Goal: Task Accomplishment & Management: Manage account settings

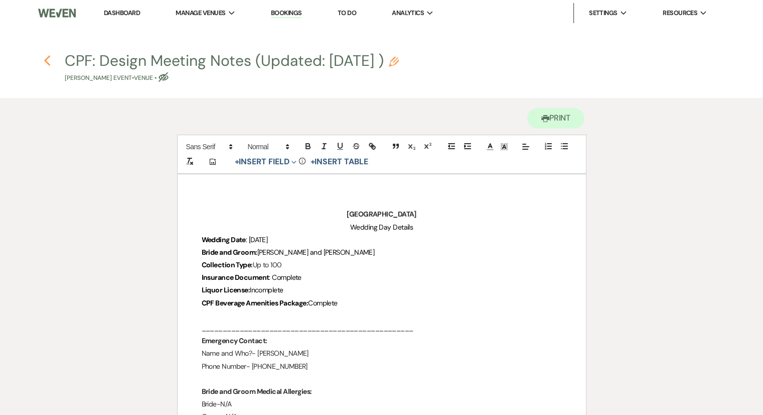
click at [49, 62] on icon "Previous" at bounding box center [48, 61] width 8 height 12
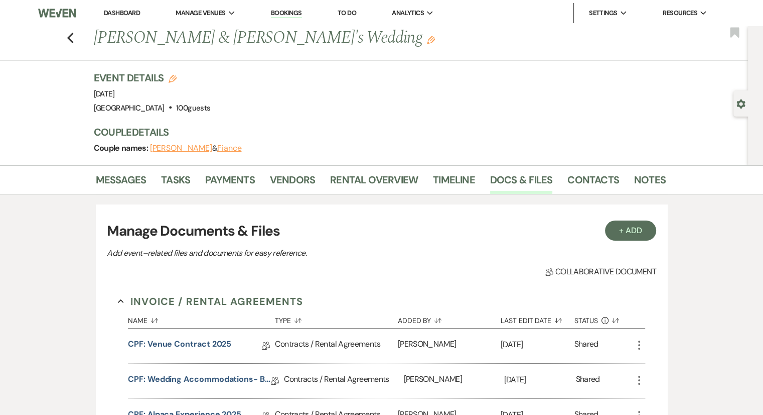
click at [445, 244] on div "Manage Documents & Files Add event–related files and documents for easy referen…" at bounding box center [381, 239] width 549 height 39
click at [73, 43] on use "button" at bounding box center [70, 38] width 7 height 11
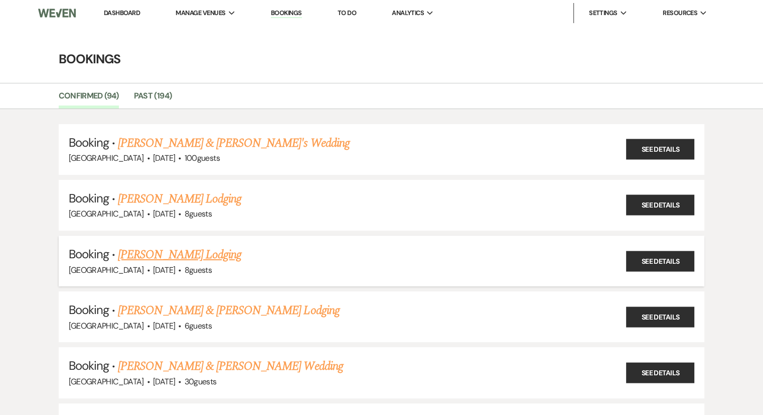
click at [160, 254] on link "[PERSON_NAME] Lodging" at bounding box center [179, 254] width 123 height 18
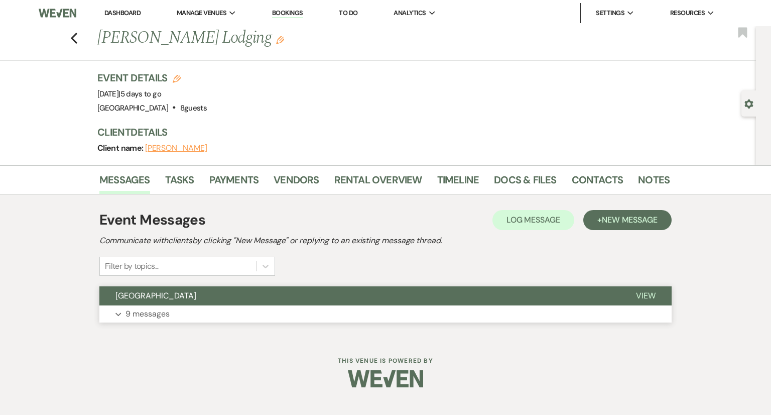
click at [156, 321] on button "Expand 9 messages" at bounding box center [385, 313] width 572 height 17
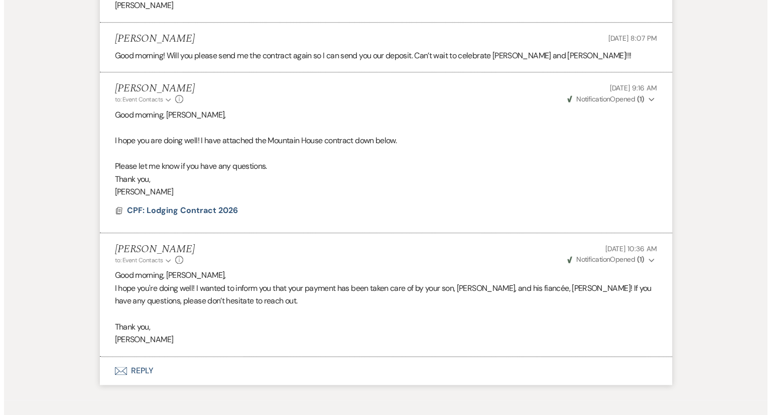
scroll to position [1128, 0]
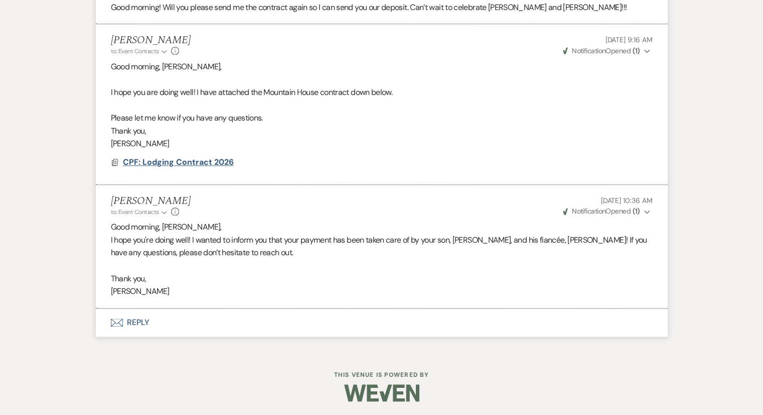
click at [188, 161] on span "CPF: Lodging Contract 2026" at bounding box center [178, 162] width 111 height 11
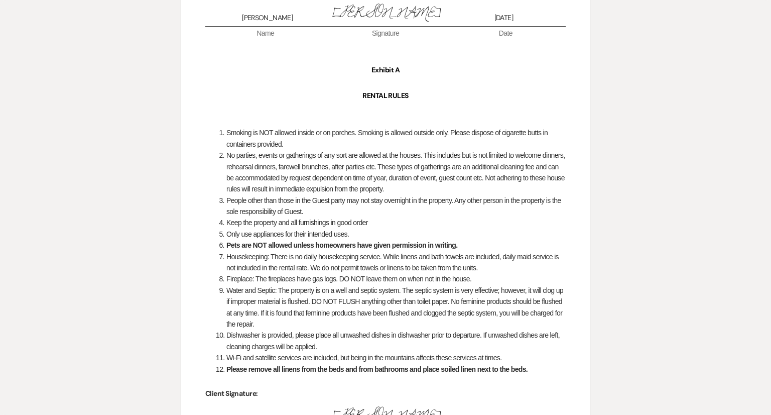
scroll to position [1249, 0]
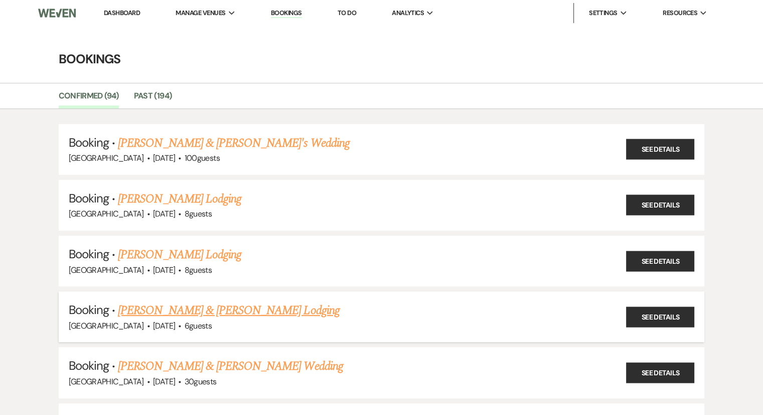
click at [167, 308] on link "[PERSON_NAME] & [PERSON_NAME] Lodging" at bounding box center [228, 310] width 221 height 18
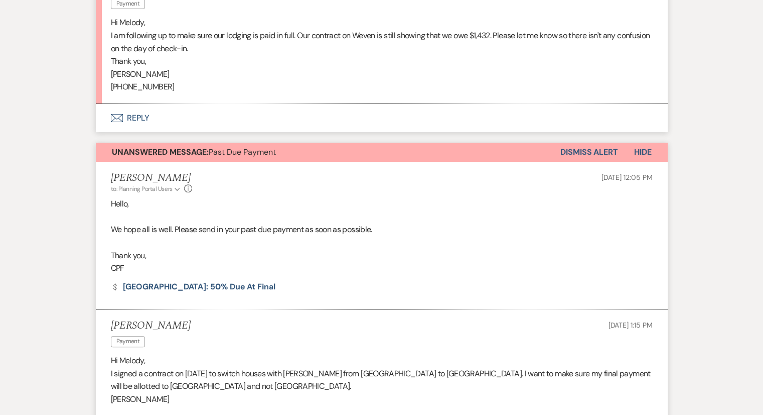
scroll to position [351, 0]
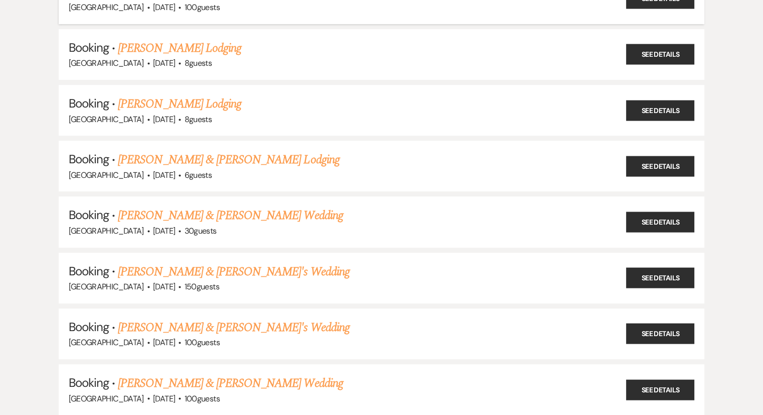
scroll to position [251, 0]
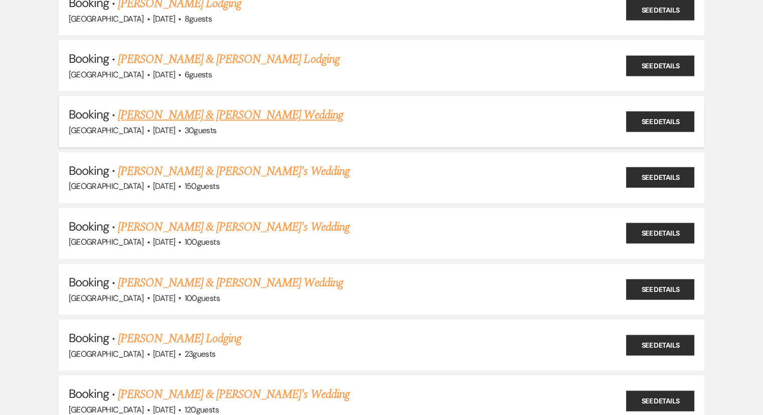
click at [175, 111] on link "[PERSON_NAME] & [PERSON_NAME] Wedding" at bounding box center [230, 115] width 225 height 18
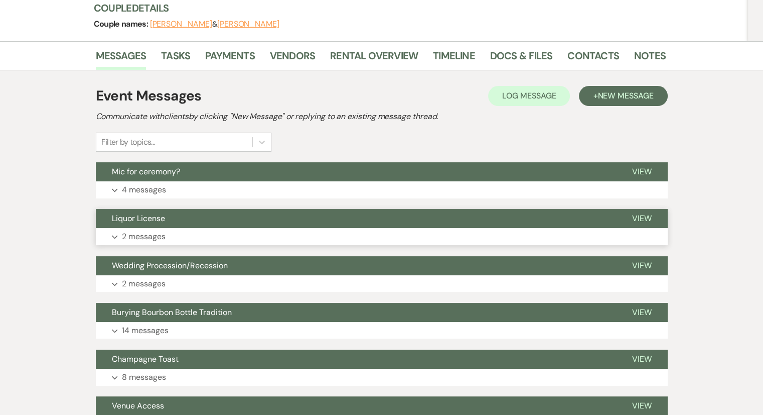
scroll to position [50, 0]
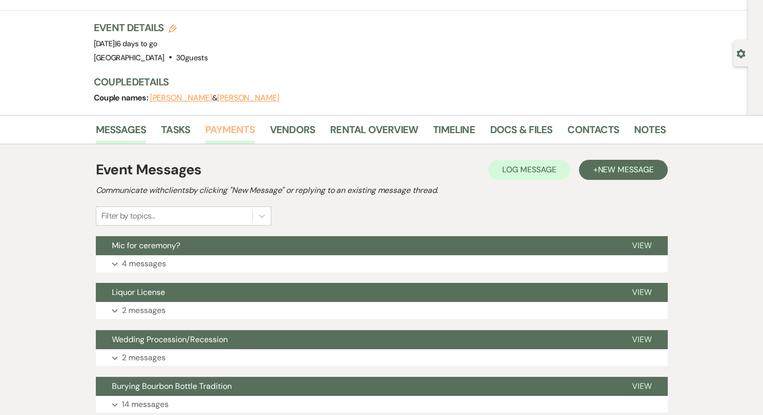
click at [229, 130] on link "Payments" at bounding box center [230, 132] width 50 height 22
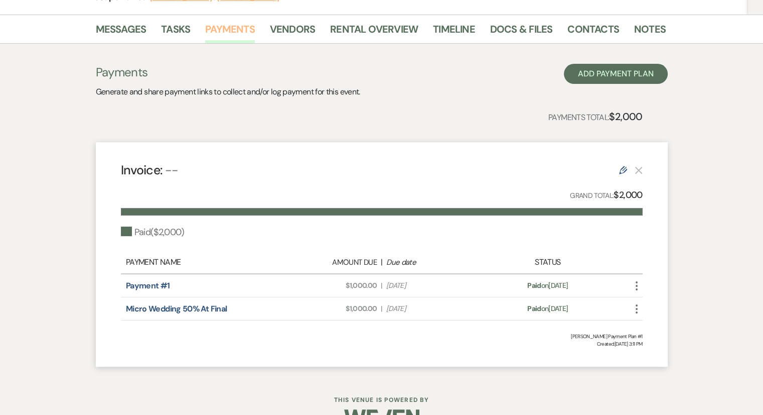
scroll to position [177, 0]
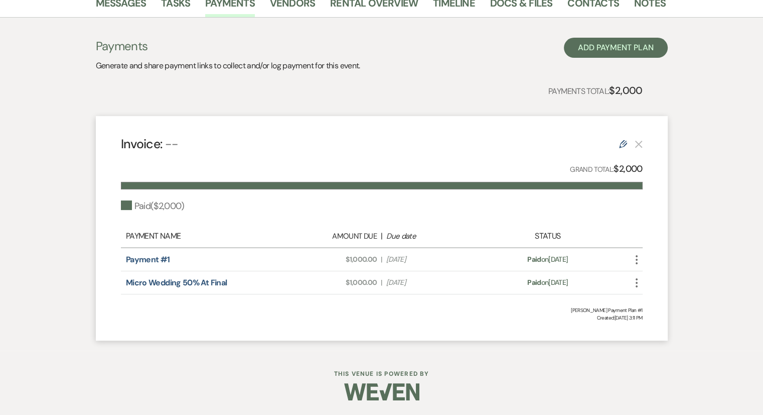
scroll to position [251, 0]
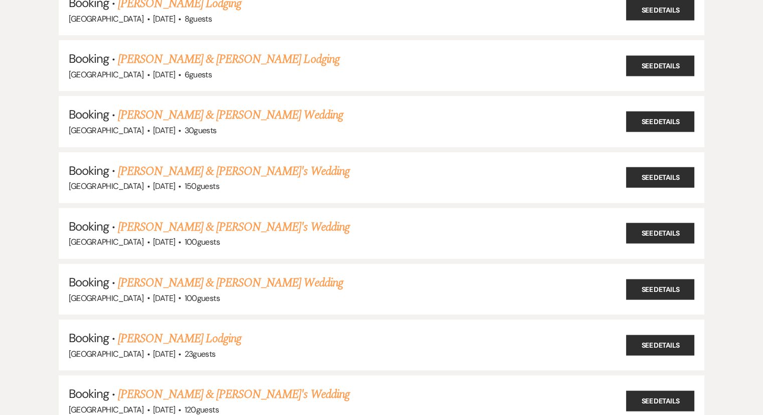
click at [166, 162] on link "[PERSON_NAME] & [PERSON_NAME]'s Wedding" at bounding box center [234, 171] width 232 height 18
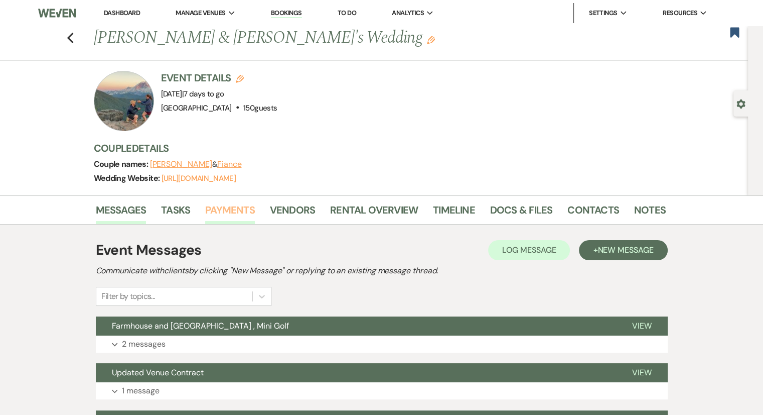
click at [225, 212] on link "Payments" at bounding box center [230, 213] width 50 height 22
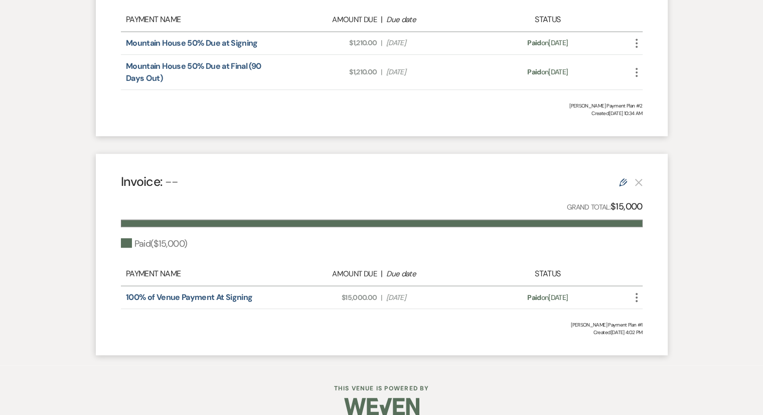
scroll to position [678, 0]
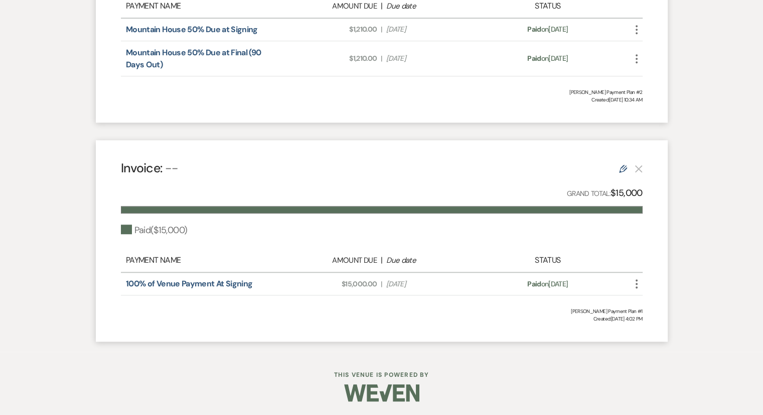
scroll to position [251, 0]
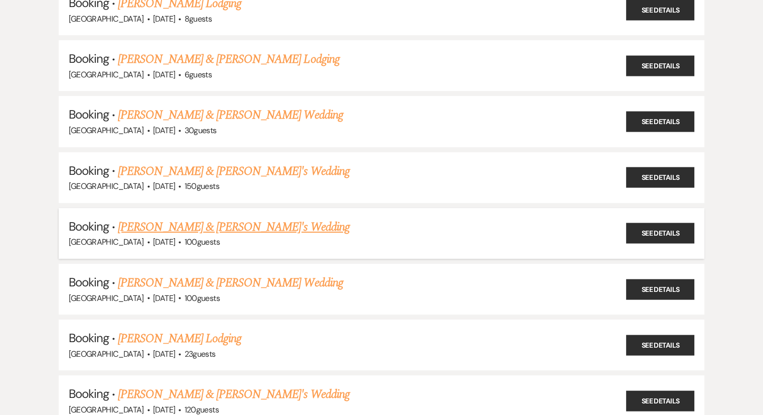
click at [162, 228] on link "[PERSON_NAME] & [PERSON_NAME]'s Wedding" at bounding box center [234, 227] width 232 height 18
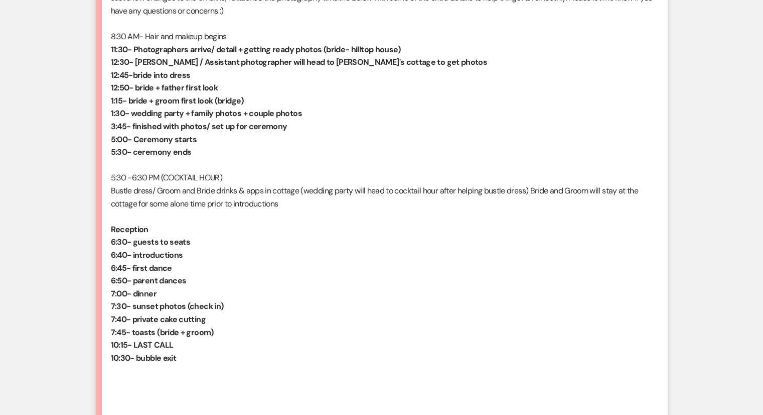
scroll to position [753, 0]
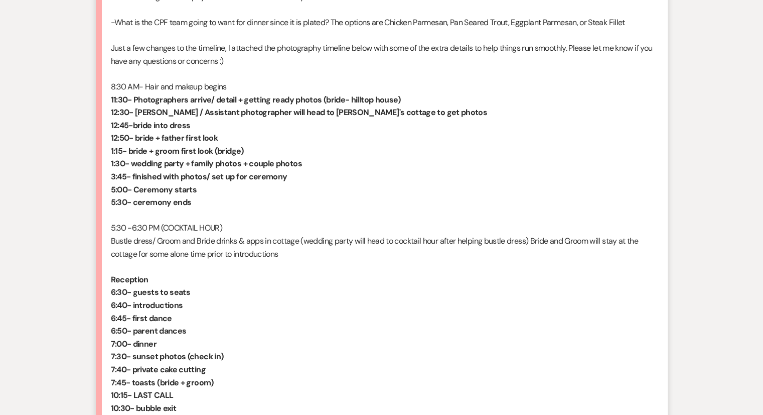
click at [309, 276] on p "Reception" at bounding box center [382, 279] width 542 height 13
click at [327, 320] on p "6:45- first dance" at bounding box center [382, 318] width 542 height 13
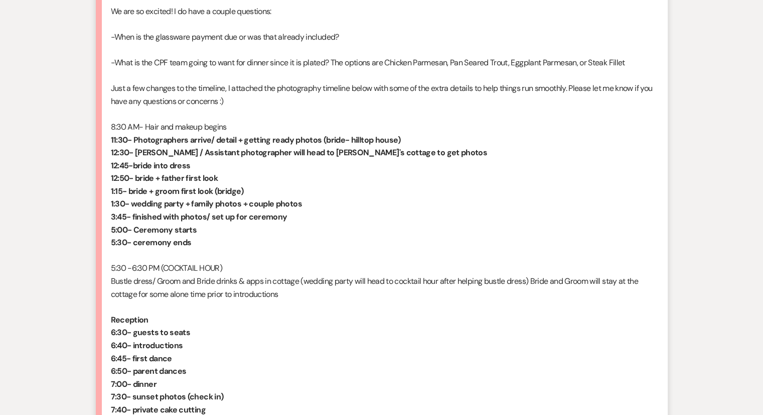
scroll to position [652, 0]
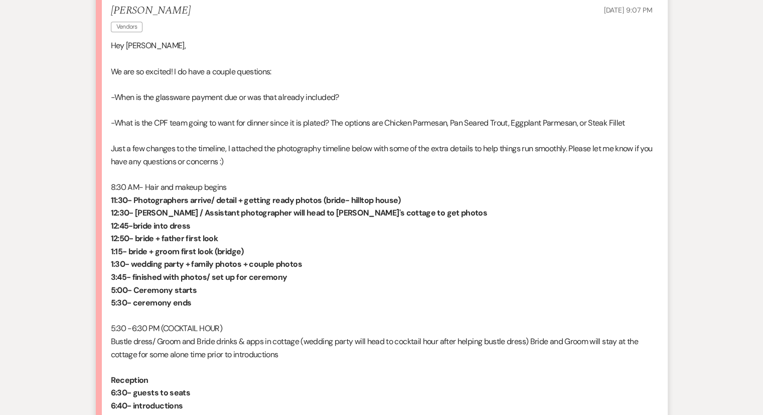
click at [324, 302] on p "5:30- ceremony ends" at bounding box center [382, 302] width 542 height 13
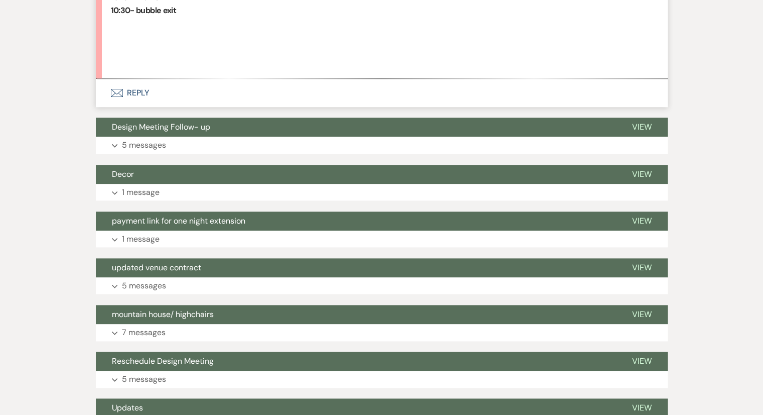
scroll to position [1154, 0]
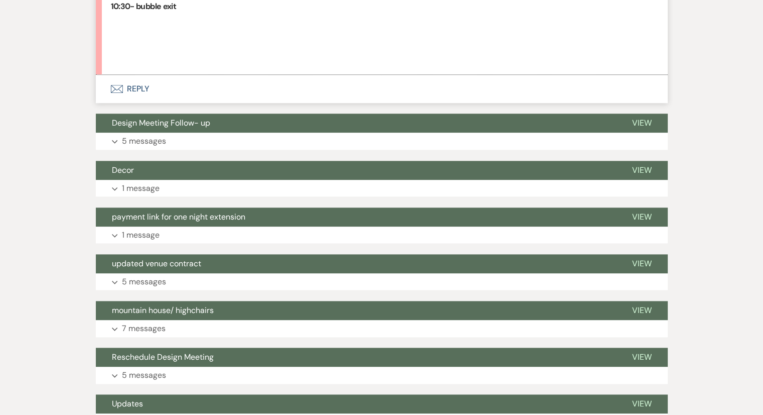
click at [30, 221] on div "Messages Tasks Payments Vendors Rental Overview Timeline Docs & Files Contacts …" at bounding box center [381, 32] width 763 height 2042
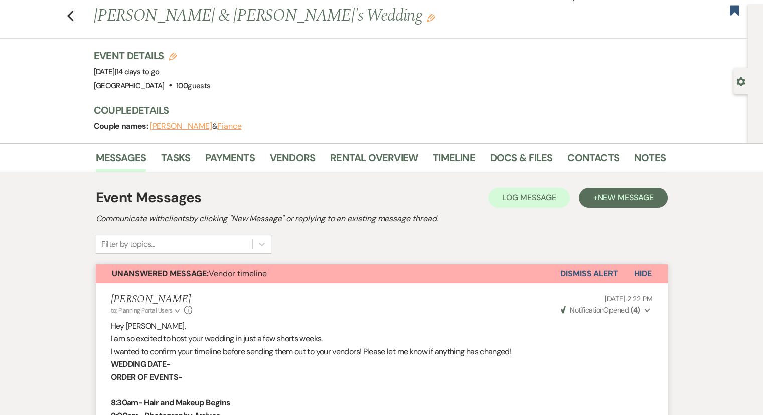
scroll to position [0, 0]
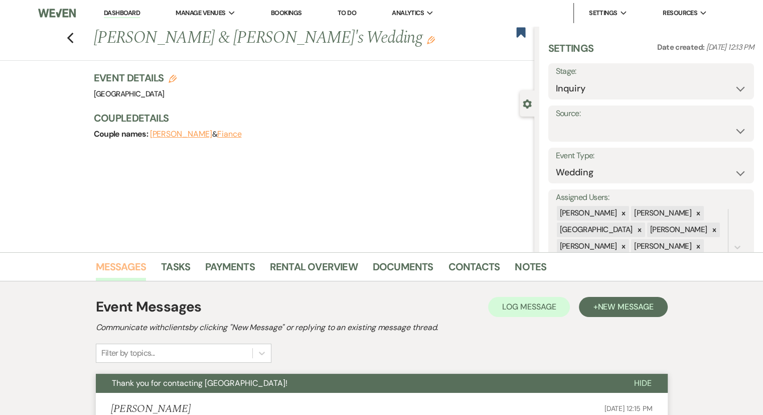
click at [118, 269] on link "Messages" at bounding box center [121, 269] width 51 height 22
click at [72, 39] on use "button" at bounding box center [70, 38] width 7 height 11
select select "8"
select select "5"
select select "8"
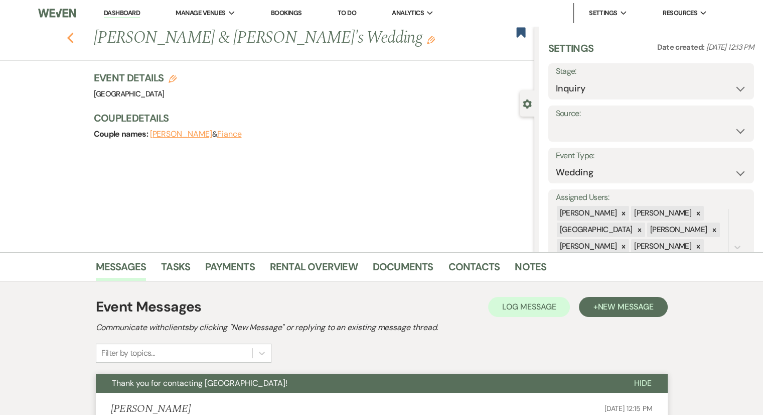
select select "5"
select select "8"
select select "5"
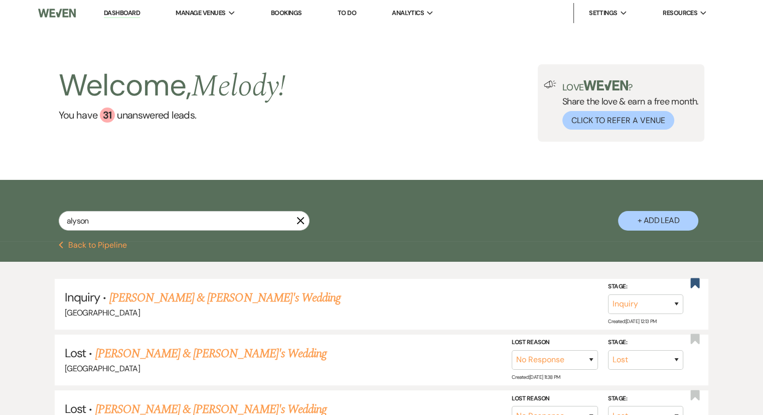
click at [117, 15] on link "Dashboard" at bounding box center [122, 14] width 36 height 10
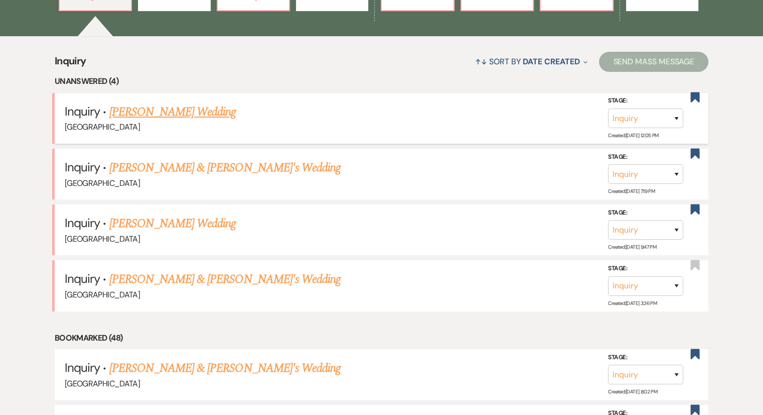
scroll to position [301, 0]
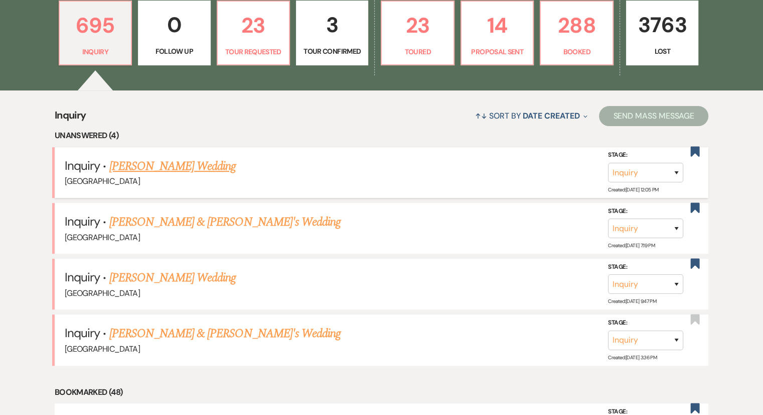
click at [157, 166] on link "Martha Cook's Wedding" at bounding box center [172, 166] width 127 height 18
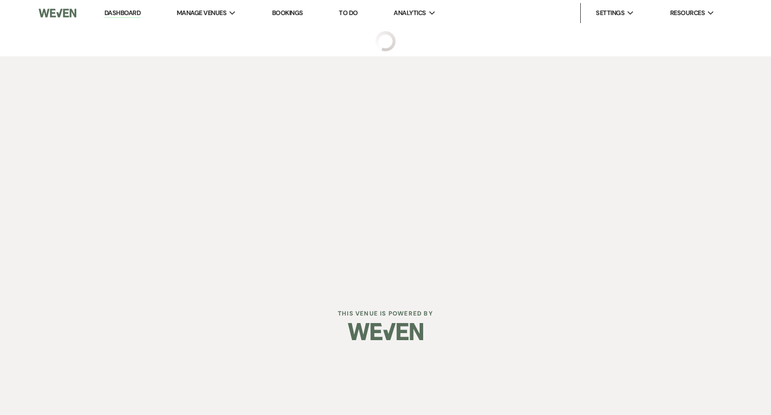
select select "6"
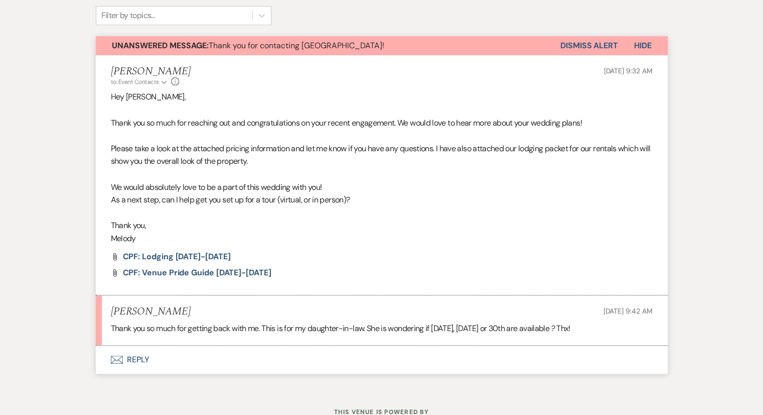
scroll to position [375, 0]
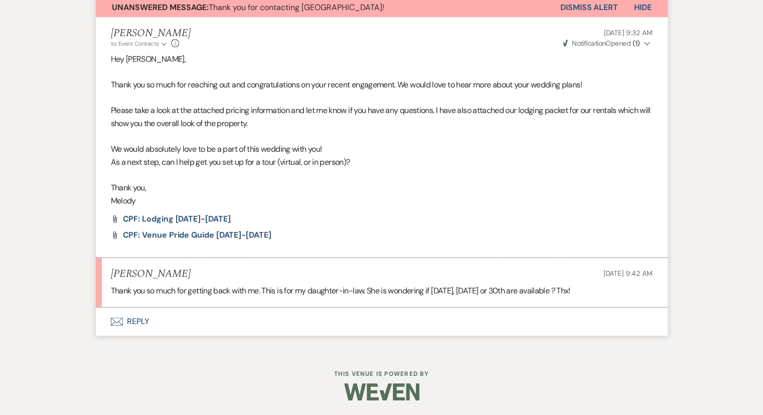
click at [251, 188] on p "Thank you," at bounding box center [382, 187] width 542 height 13
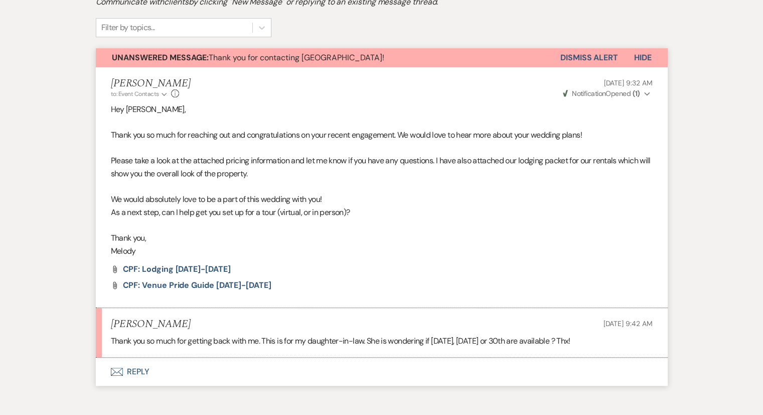
click at [131, 373] on button "Envelope Reply" at bounding box center [382, 371] width 572 height 28
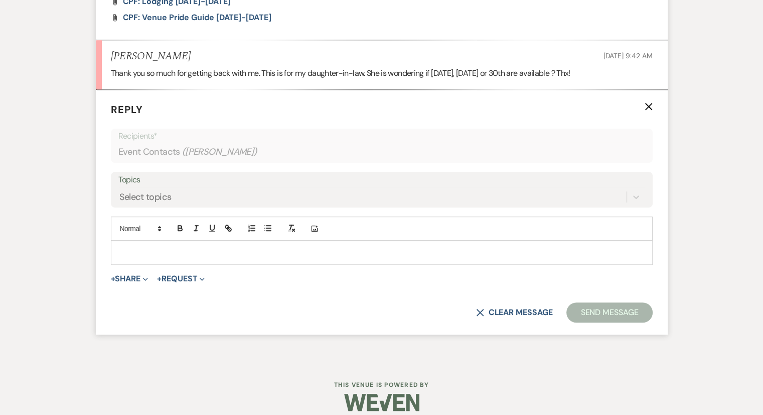
scroll to position [597, 0]
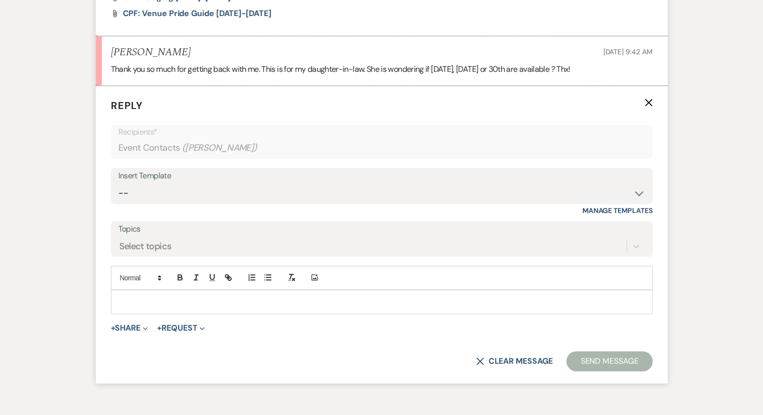
click at [151, 304] on p at bounding box center [382, 301] width 526 height 11
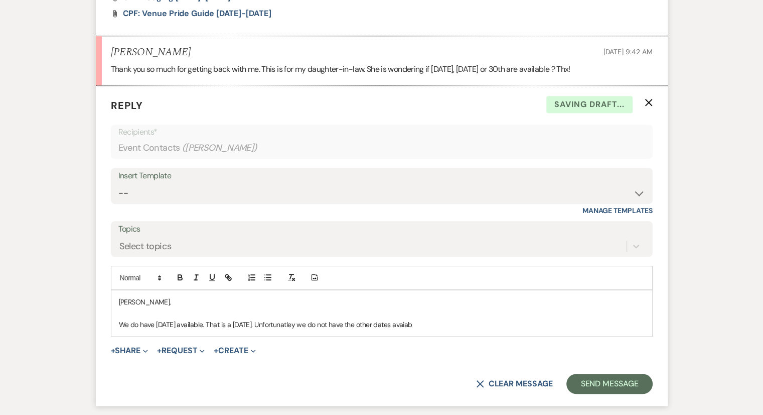
click at [443, 324] on p "We do have April 12th available. That is a sunday. Unfortunatley we do not have…" at bounding box center [382, 324] width 526 height 11
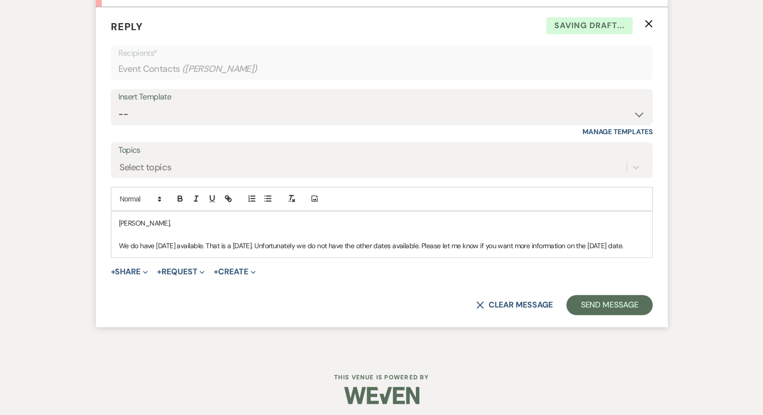
scroll to position [678, 0]
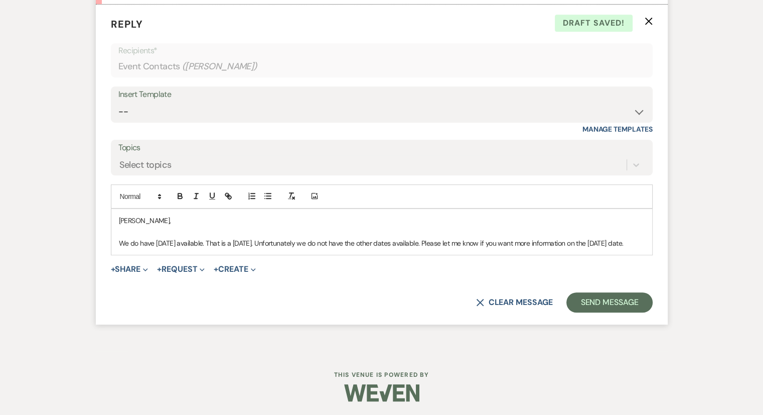
click at [317, 247] on div "Martha, We do have April 12th available. That is a Sunday. Unfortunately we do …" at bounding box center [381, 232] width 541 height 46
click at [303, 243] on p "We do have April 12th available. That is a Sunday. Unfortunately we do not have…" at bounding box center [382, 242] width 526 height 11
click at [405, 245] on p "We do have April 12th available. That is a Sunday. Unfortunately, we do not hav…" at bounding box center [382, 242] width 526 height 11
click at [636, 244] on p "We do have April 12th available. That is a Sunday. Unfortunately, we do not hav…" at bounding box center [382, 242] width 526 height 11
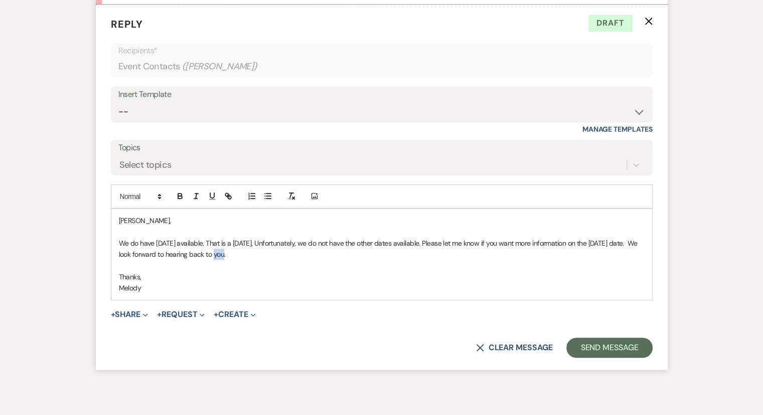
drag, startPoint x: 222, startPoint y: 253, endPoint x: 215, endPoint y: 253, distance: 7.5
click at [215, 253] on p "We do have April 12th available. That is a Sunday. Unfortunately, we do not hav…" at bounding box center [382, 248] width 526 height 23
click at [215, 266] on p at bounding box center [382, 264] width 526 height 11
click at [209, 274] on p "Thanks," at bounding box center [382, 276] width 526 height 11
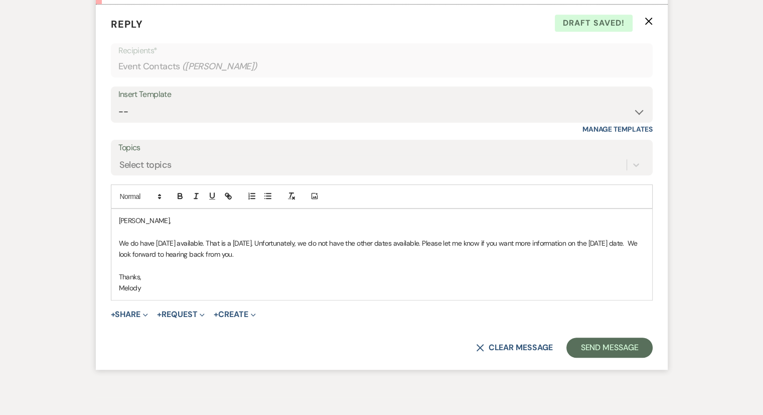
click at [207, 285] on p "Melody" at bounding box center [382, 287] width 526 height 11
click at [278, 260] on p at bounding box center [382, 264] width 526 height 11
click at [276, 271] on p "Thanks," at bounding box center [382, 276] width 526 height 11
click at [274, 273] on p "Thanks," at bounding box center [382, 276] width 526 height 11
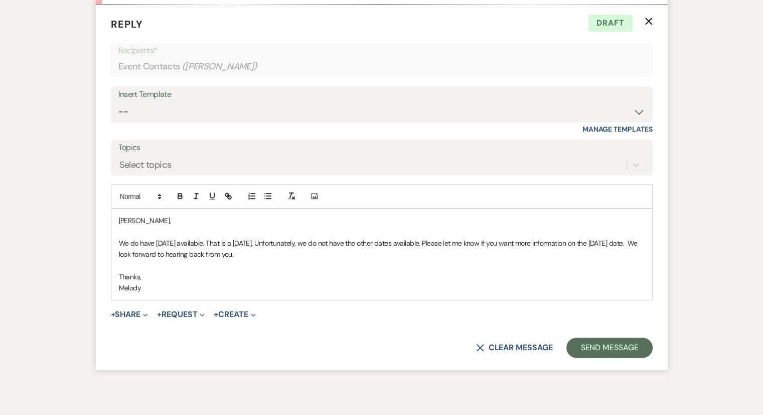
click at [269, 261] on p at bounding box center [382, 264] width 526 height 11
click at [269, 257] on p "We do have April 12th available. That is a Sunday. Unfortunately, we do not hav…" at bounding box center [382, 248] width 526 height 23
click at [269, 256] on p "We do have April 12th available. That is a Sunday. Unfortunately, we do not hav…" at bounding box center [382, 248] width 526 height 23
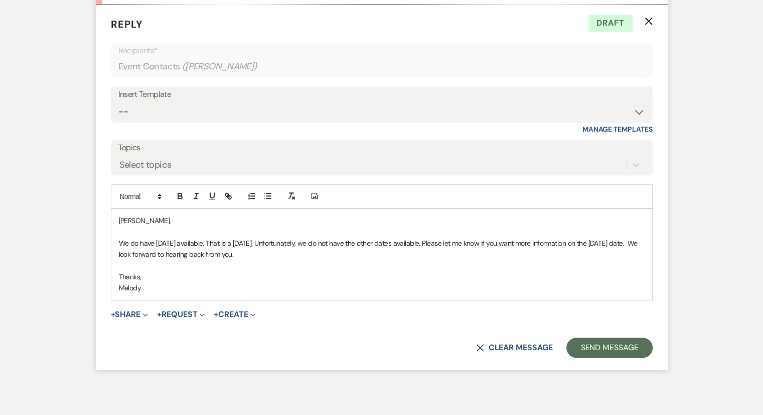
click at [269, 256] on p "We do have April 12th available. That is a Sunday. Unfortunately, we do not hav…" at bounding box center [382, 248] width 526 height 23
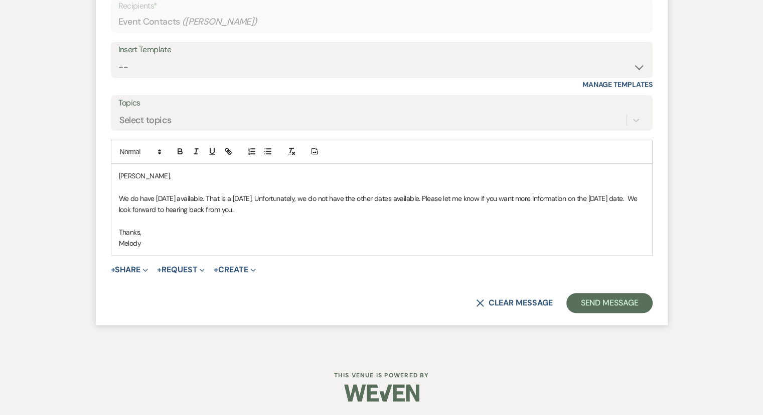
scroll to position [723, 0]
click at [599, 300] on button "Send Message" at bounding box center [610, 303] width 86 height 20
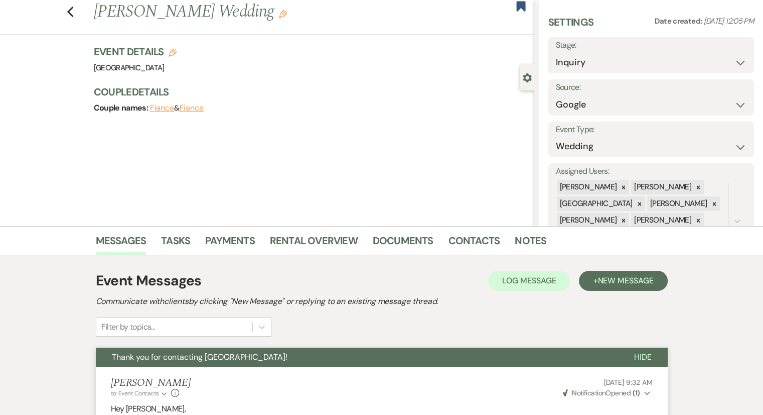
scroll to position [0, 0]
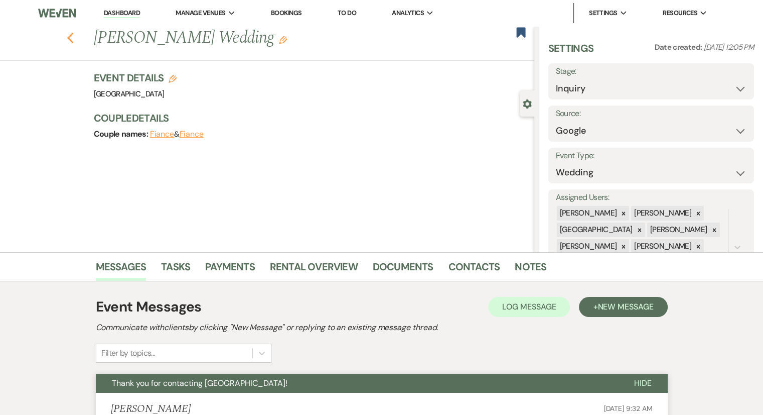
click at [74, 43] on icon "Previous" at bounding box center [71, 38] width 8 height 12
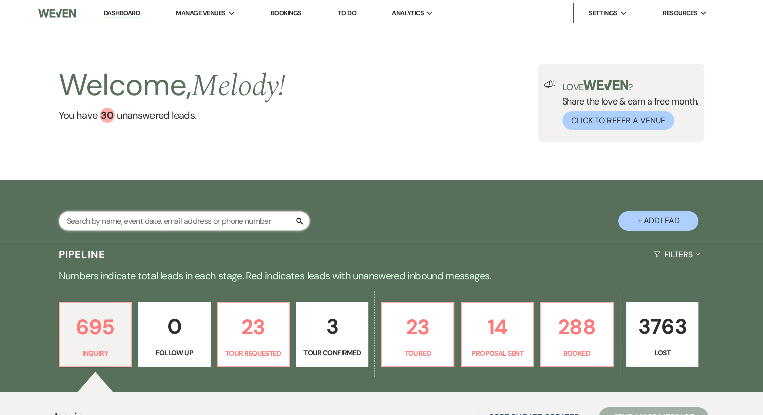
click at [103, 221] on input "text" at bounding box center [184, 221] width 251 height 20
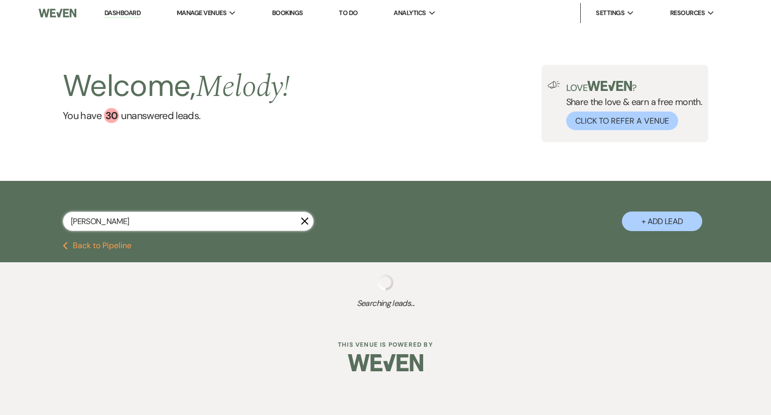
type input "amanda green"
select select "2"
select select "8"
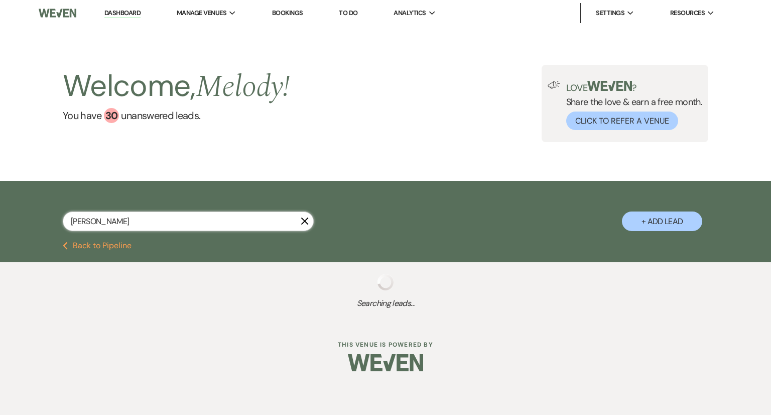
select select "5"
select select "8"
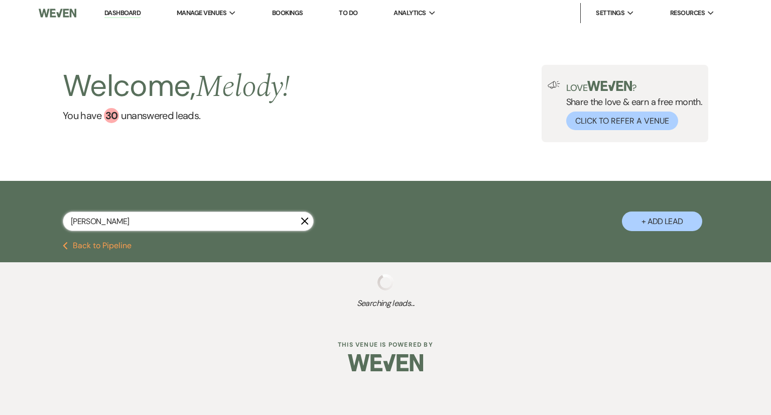
select select "8"
select select "5"
select select "8"
select select "5"
select select "8"
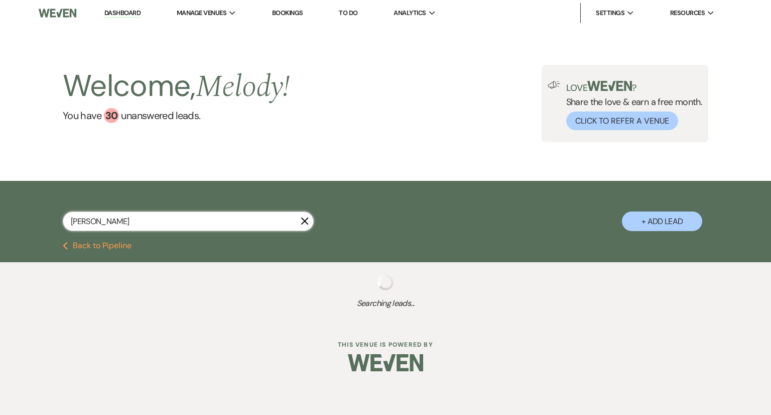
select select "4"
select select "8"
select select "5"
select select "8"
select select "5"
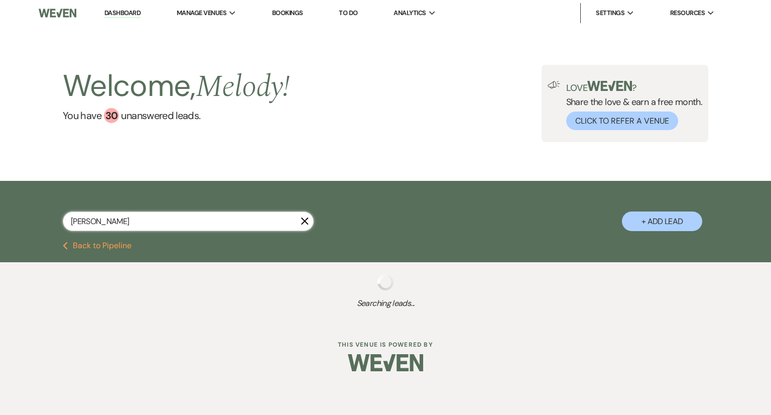
select select "8"
select select "5"
select select "8"
select select "5"
select select "8"
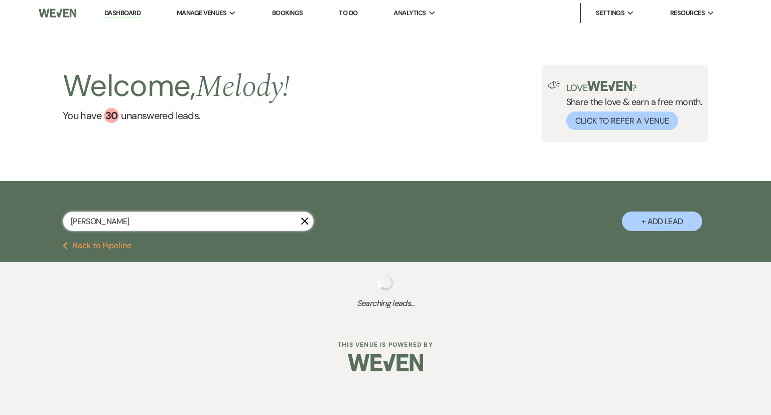
select select "5"
select select "8"
select select "5"
select select "8"
select select "5"
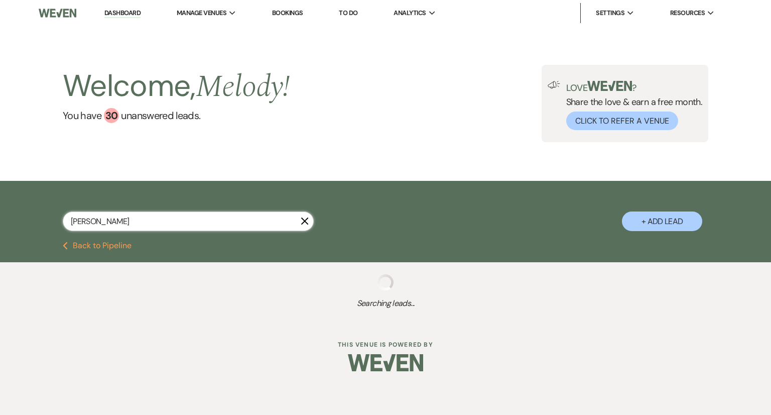
select select "8"
select select "5"
select select "8"
select select "5"
select select "8"
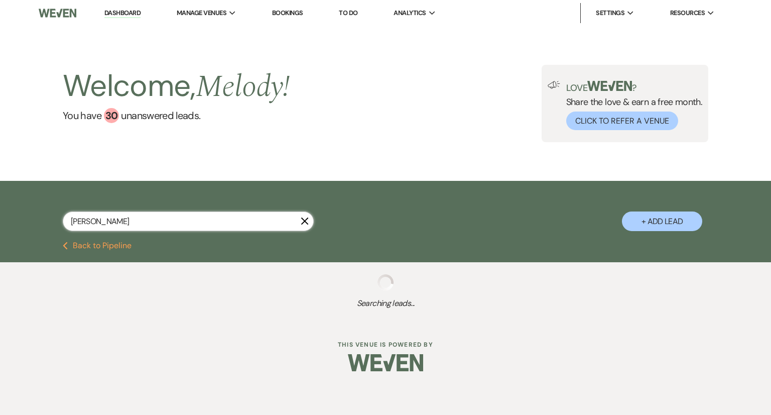
select select "5"
select select "8"
select select "6"
select select "8"
select select "5"
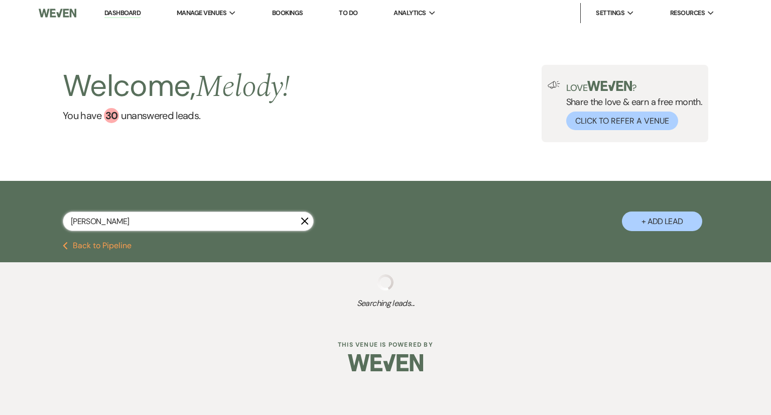
select select "8"
select select "5"
select select "8"
select select "5"
select select "8"
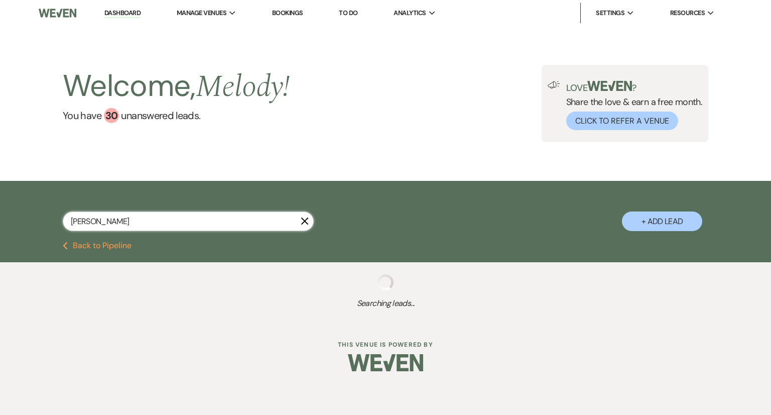
select select "5"
select select "8"
select select "6"
select select "8"
select select "5"
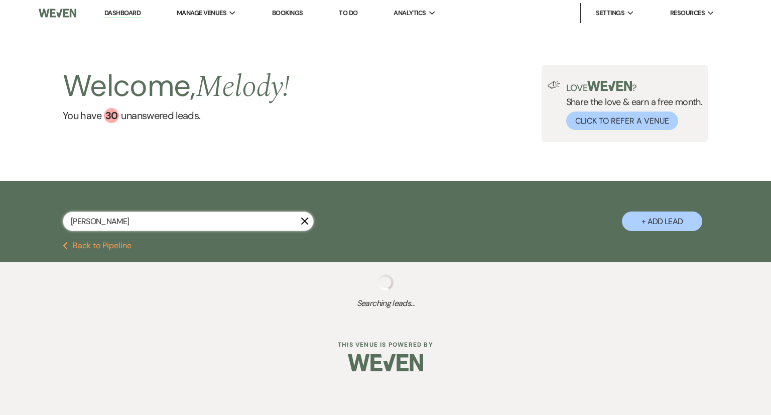
select select "8"
select select "5"
select select "8"
select select "5"
select select "8"
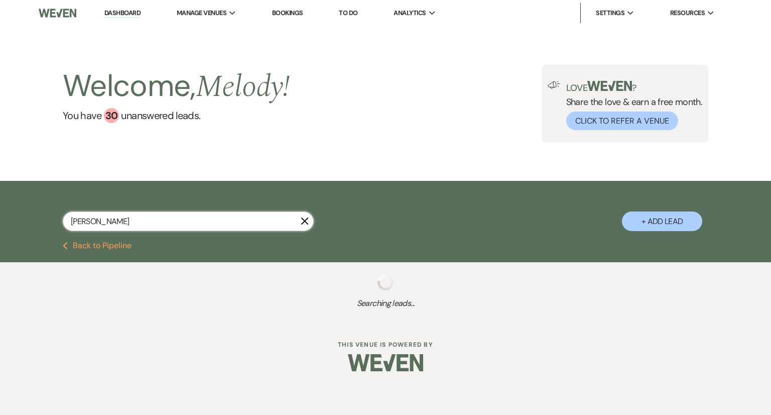
select select "5"
select select "8"
select select "5"
select select "8"
select select "5"
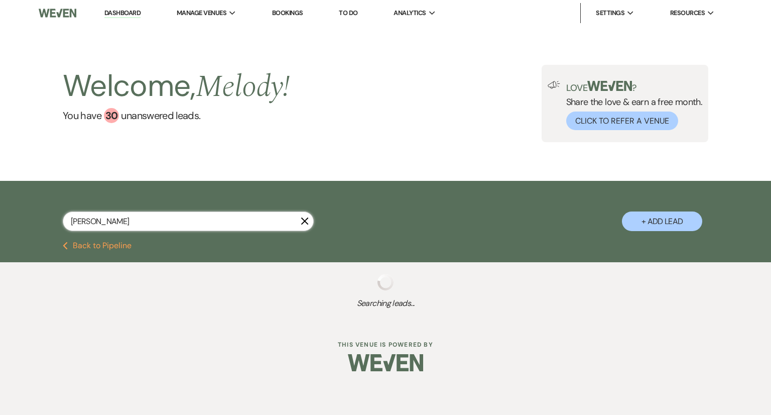
select select "8"
select select "5"
select select "8"
select select "5"
select select "8"
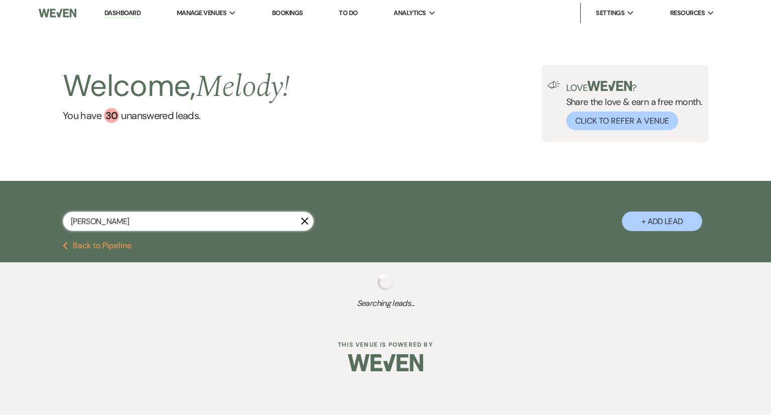
select select "5"
select select "8"
select select "5"
select select "8"
select select "5"
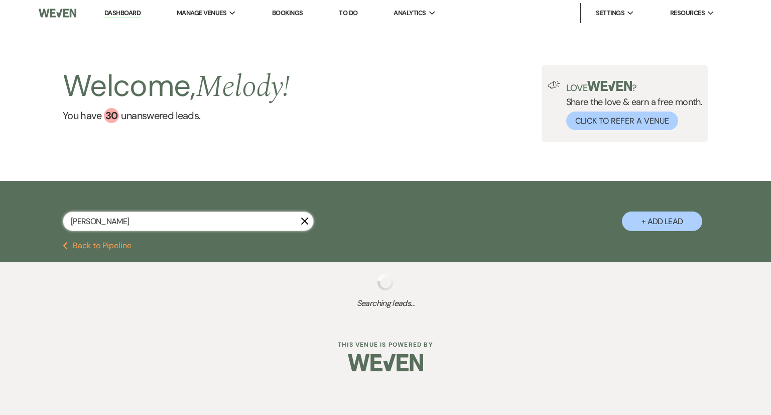
select select "8"
select select "4"
select select "8"
select select "5"
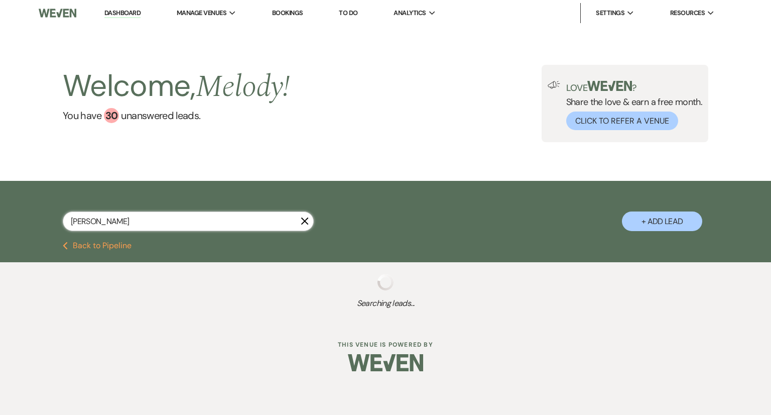
select select "8"
select select "6"
select select "8"
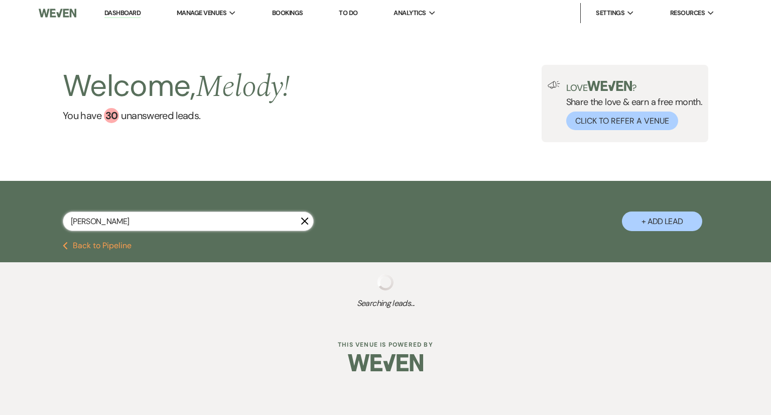
select select "5"
select select "8"
select select "5"
select select "8"
select select "5"
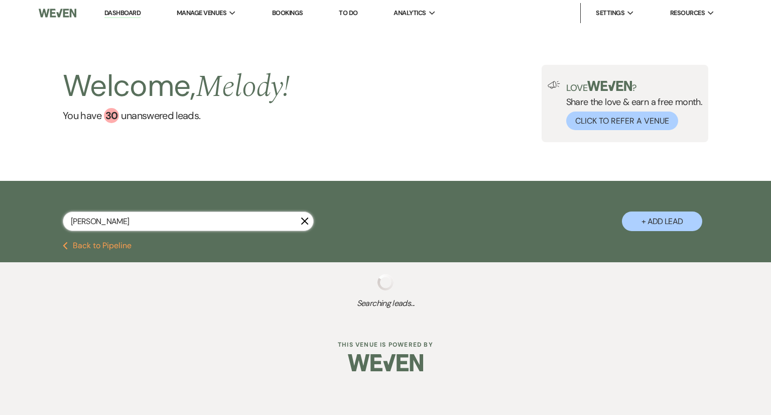
select select "8"
select select "6"
select select "8"
select select "5"
select select "8"
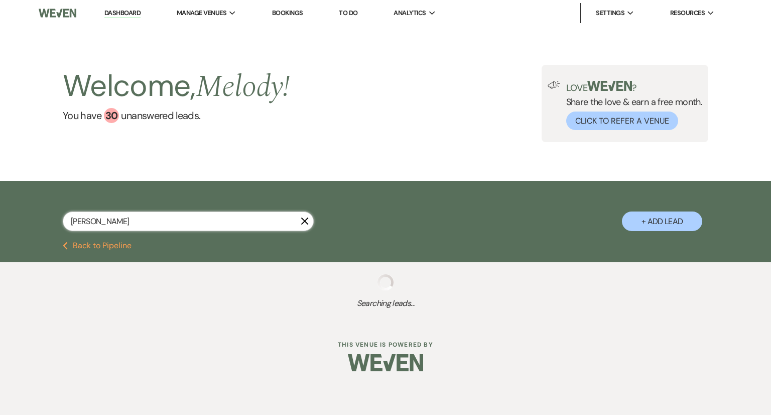
select select "5"
select select "8"
select select "5"
select select "8"
select select "6"
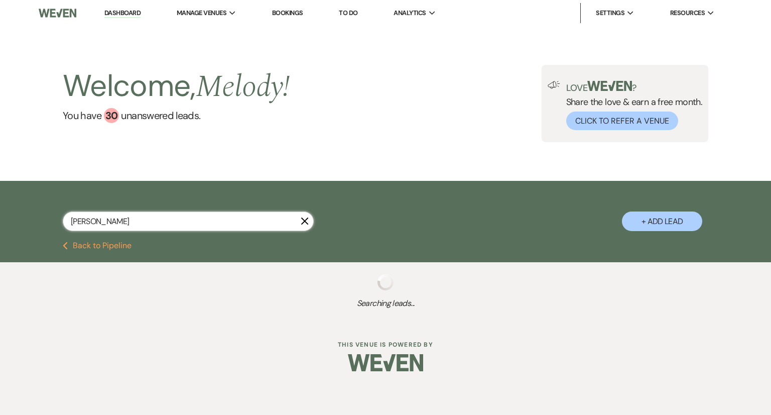
select select "8"
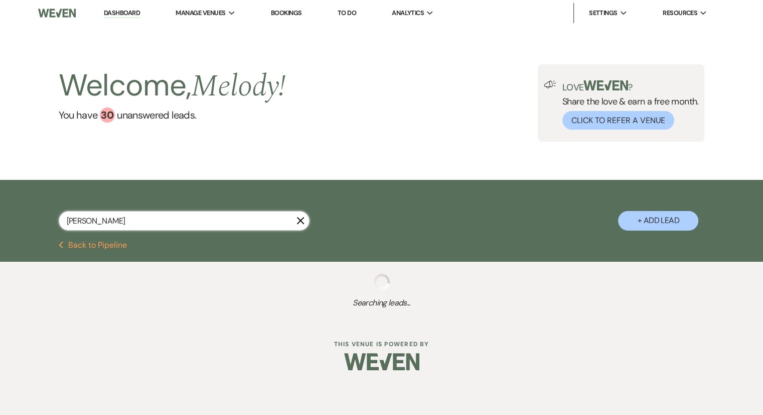
select select "2"
select select "8"
select select "5"
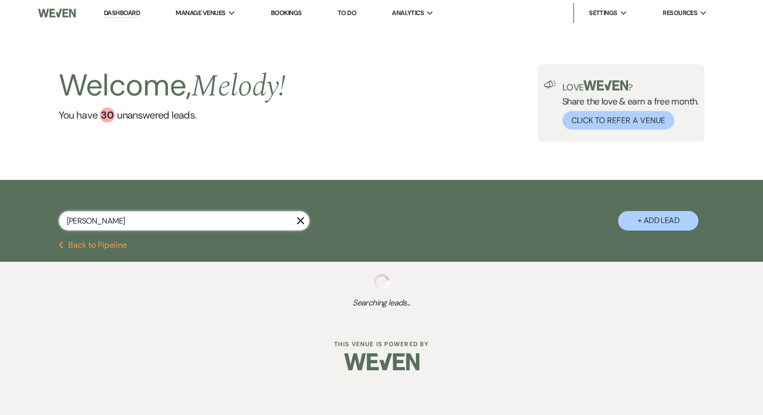
select select "8"
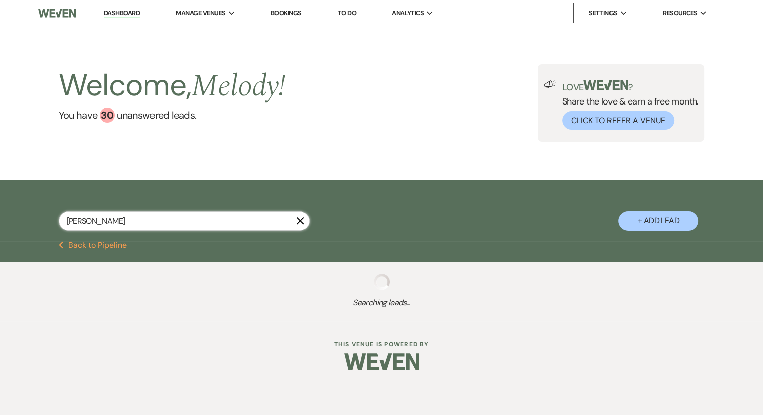
select select "5"
select select "8"
select select "5"
select select "8"
select select "4"
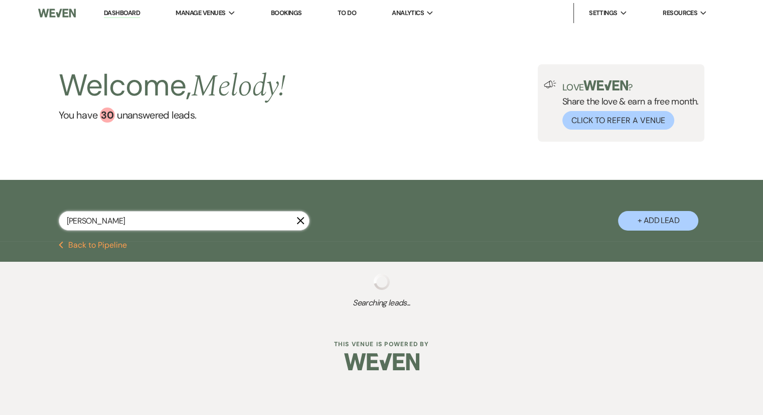
select select "8"
select select "5"
select select "8"
select select "5"
select select "8"
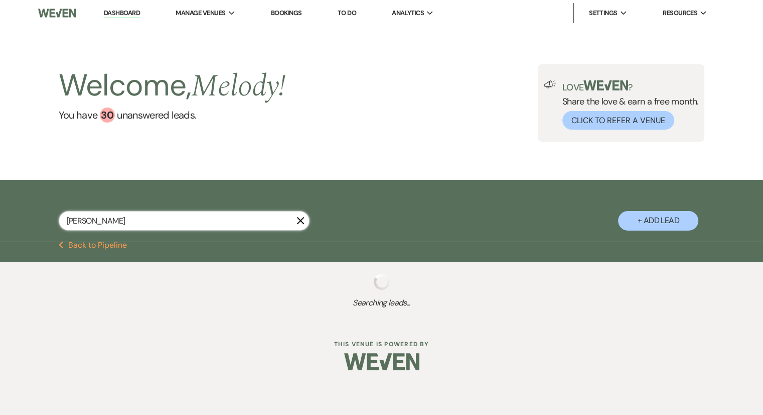
select select "5"
select select "8"
select select "5"
select select "8"
select select "5"
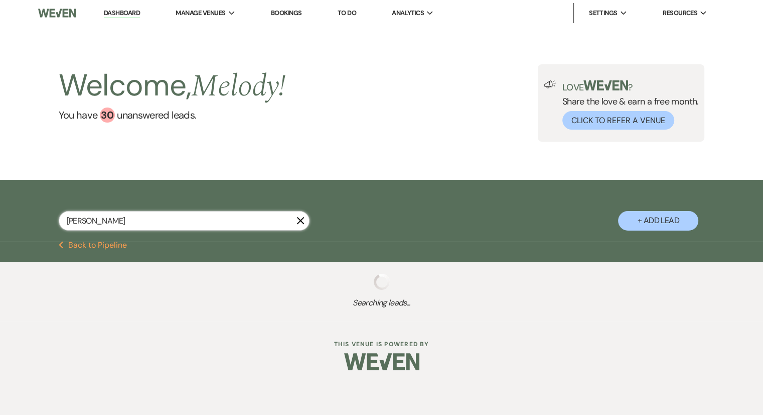
select select "8"
select select "5"
select select "8"
select select "5"
select select "8"
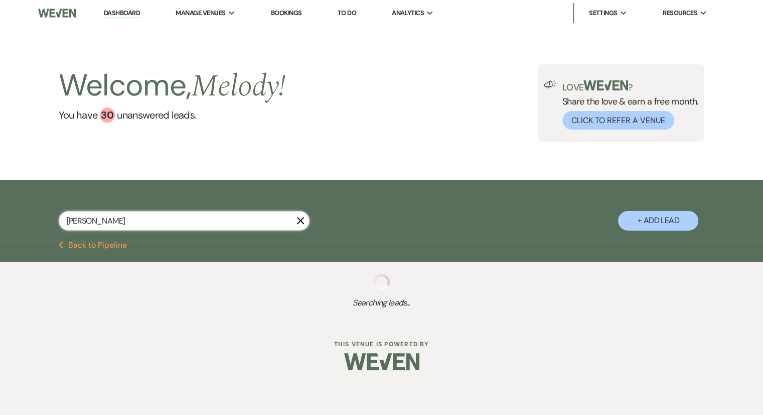
select select "5"
select select "8"
select select "5"
select select "8"
select select "6"
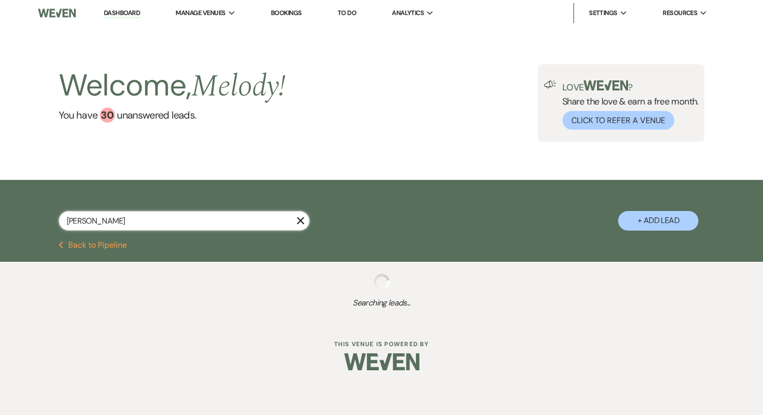
select select "8"
select select "5"
select select "8"
select select "5"
select select "8"
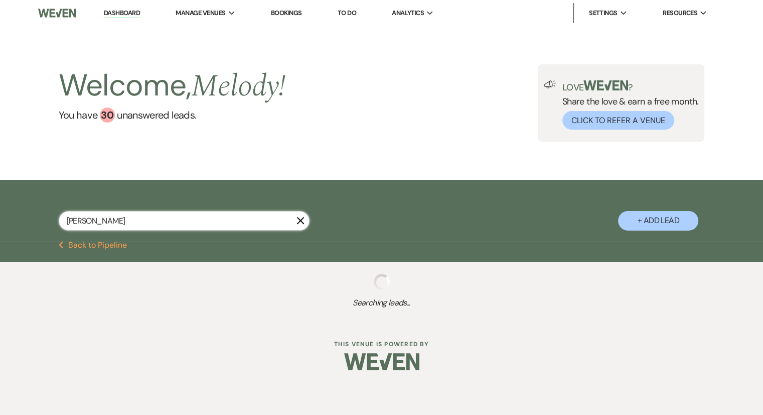
select select "5"
select select "8"
select select "5"
select select "8"
select select "6"
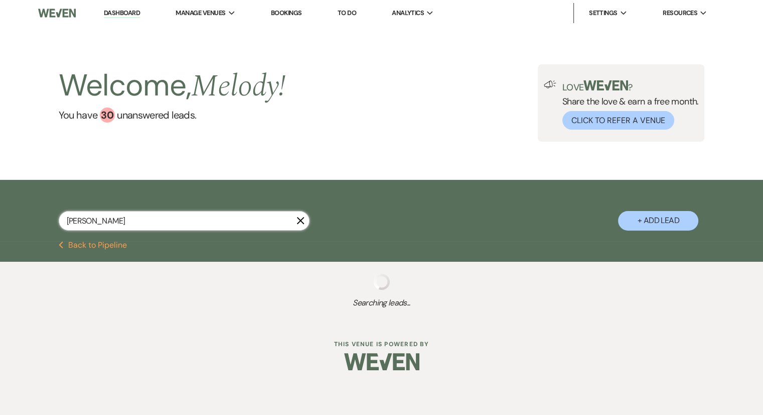
select select "8"
select select "5"
select select "8"
select select "5"
select select "8"
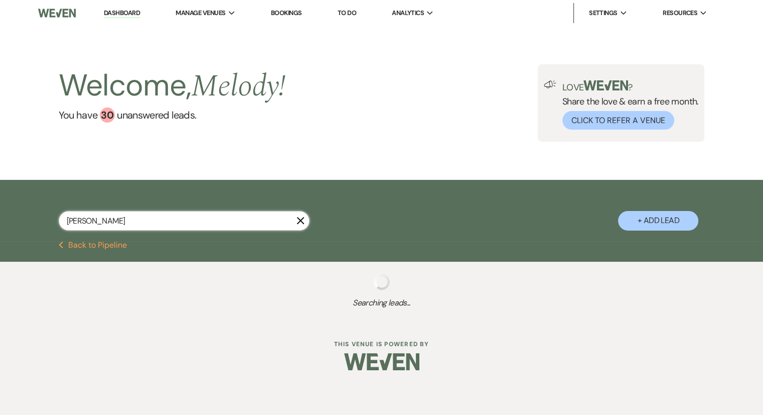
select select "5"
select select "8"
select select "5"
select select "8"
select select "5"
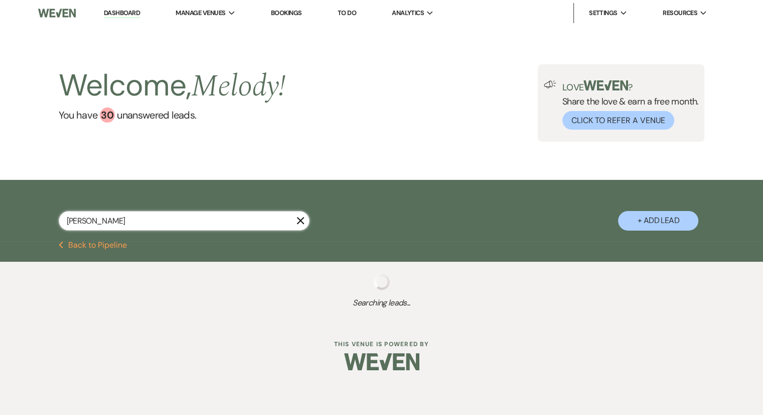
select select "8"
select select "5"
select select "8"
select select "5"
select select "8"
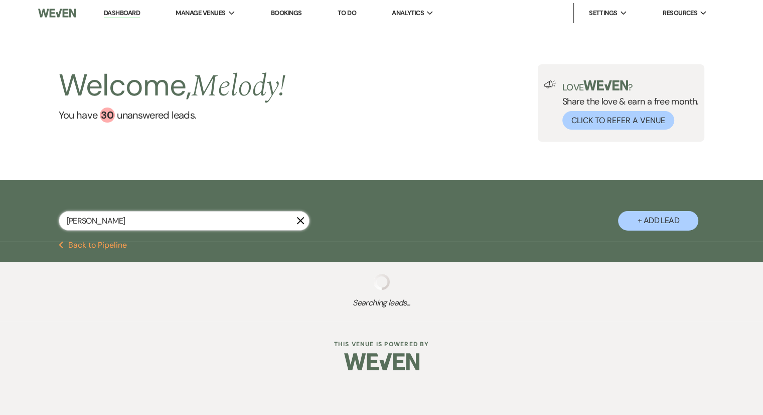
select select "5"
select select "8"
select select "5"
select select "8"
select select "5"
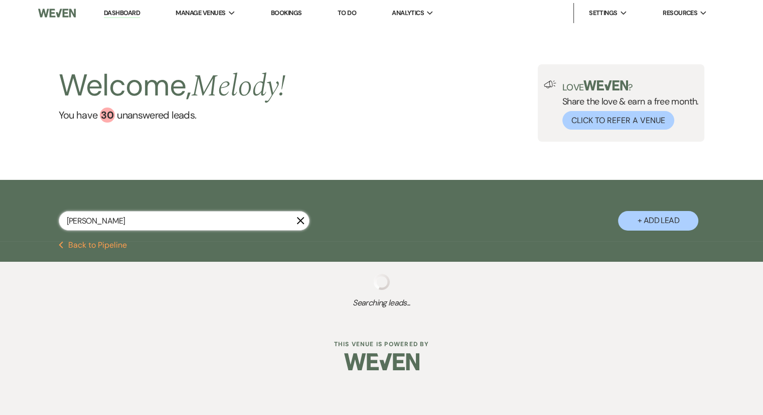
select select "8"
select select "5"
select select "8"
select select "4"
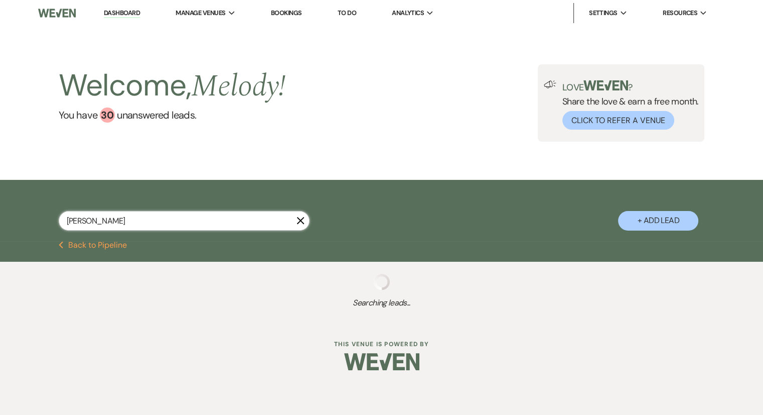
select select "8"
select select "5"
select select "8"
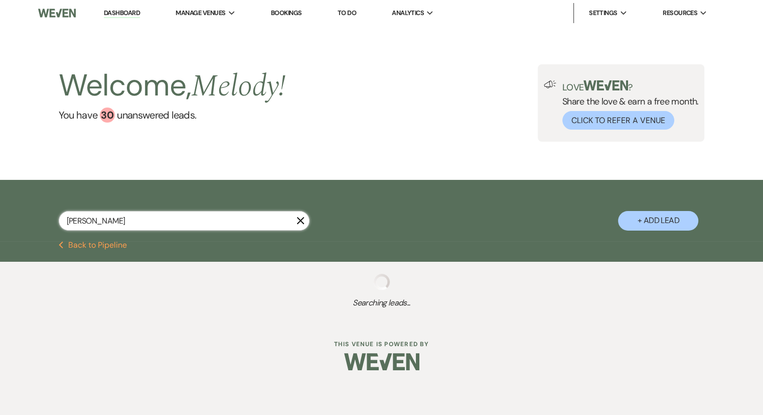
select select "6"
select select "8"
select select "5"
select select "8"
select select "5"
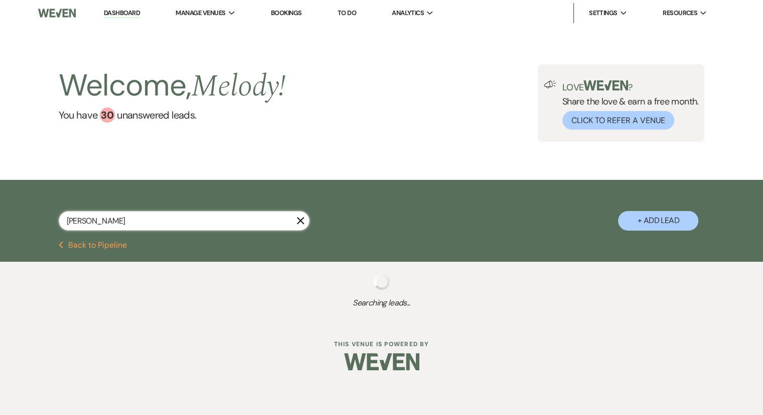
select select "8"
select select "5"
select select "8"
select select "6"
select select "8"
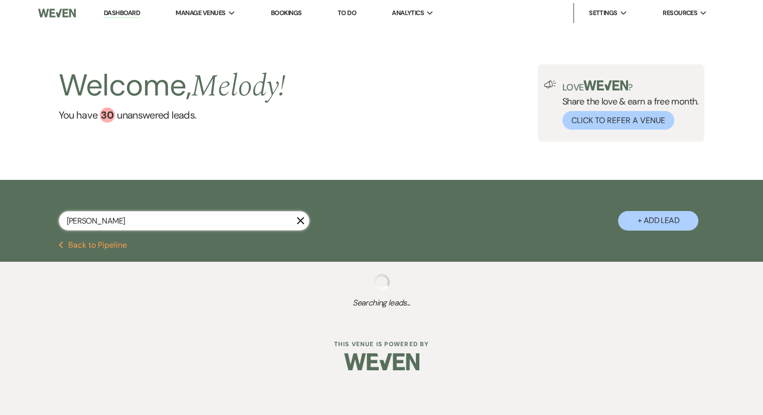
select select "5"
select select "8"
select select "5"
select select "8"
select select "5"
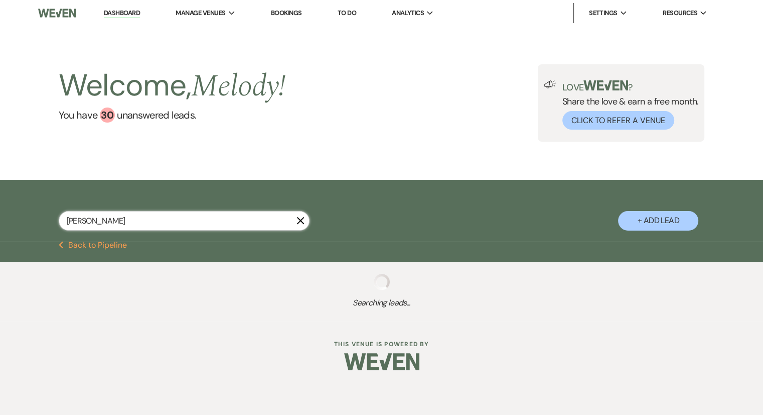
select select "8"
select select "6"
select select "8"
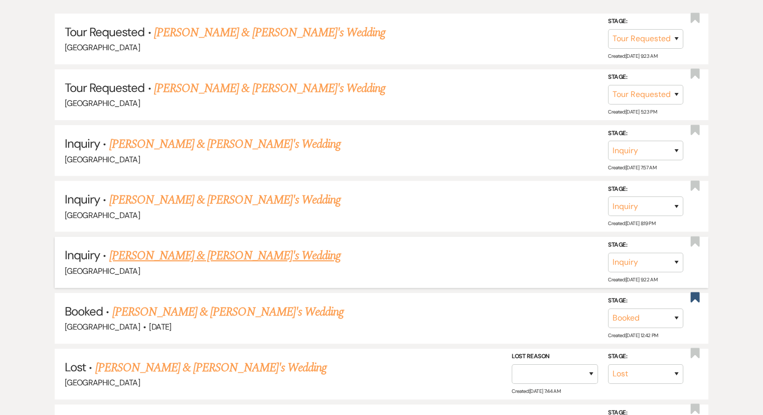
scroll to position [201, 0]
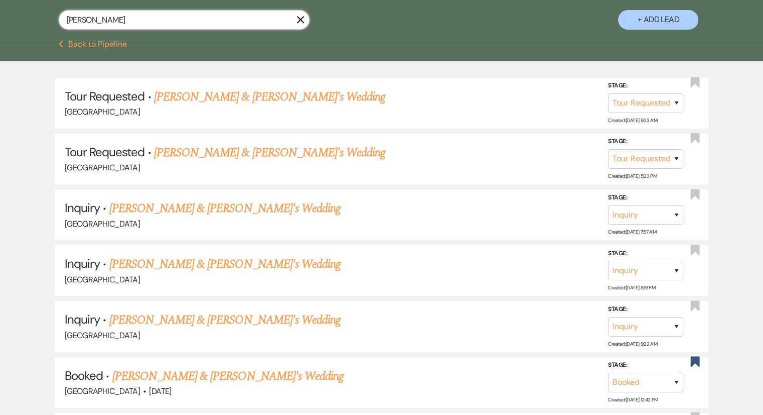
click at [98, 22] on input "amanda green" at bounding box center [184, 20] width 251 height 20
drag, startPoint x: 98, startPoint y: 22, endPoint x: 78, endPoint y: 22, distance: 19.6
click at [78, 22] on input "amanda green" at bounding box center [184, 20] width 251 height 20
click at [97, 23] on input "amanda green" at bounding box center [184, 20] width 251 height 20
type input "green"
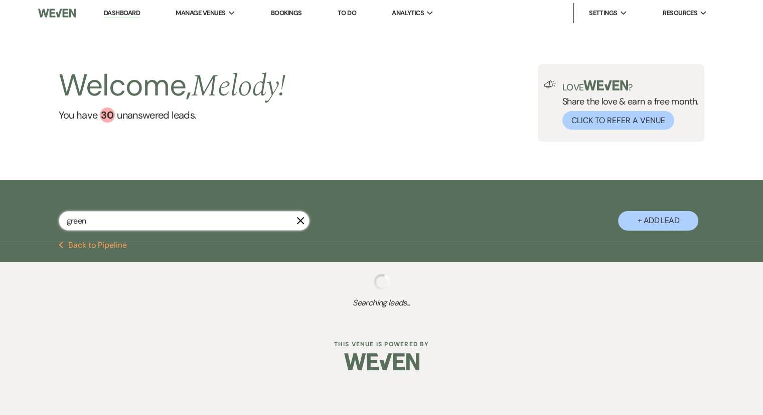
select select "8"
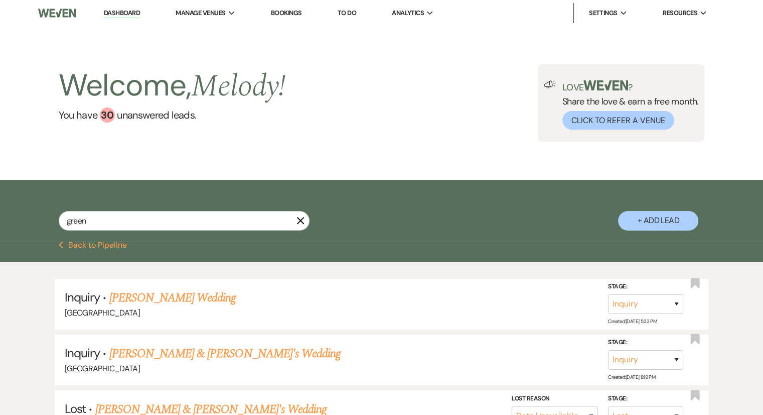
click at [132, 11] on link "Dashboard" at bounding box center [122, 14] width 36 height 10
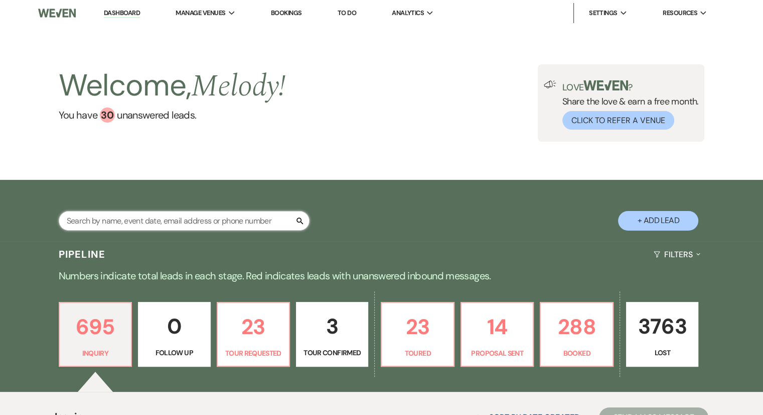
click at [167, 222] on input "text" at bounding box center [184, 221] width 251 height 20
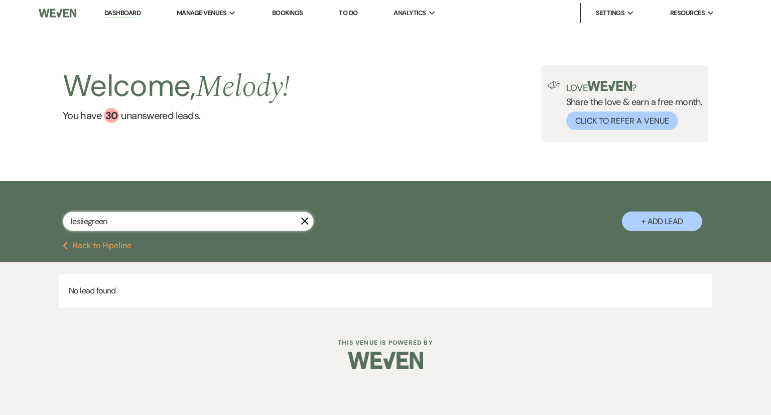
click at [86, 223] on input "lesliegreen" at bounding box center [188, 221] width 251 height 20
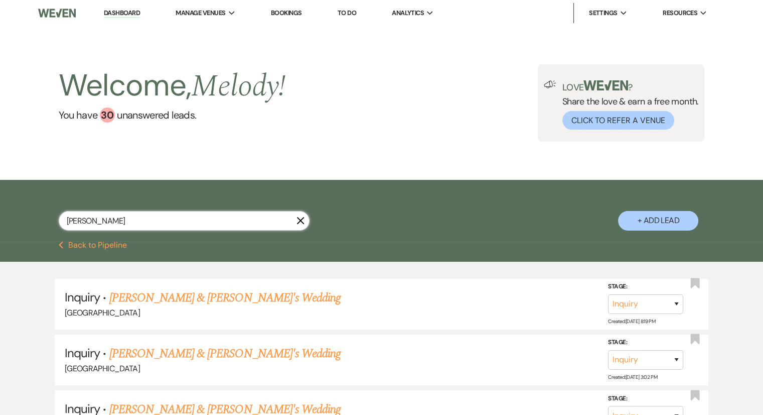
click at [147, 218] on input "leslie green" at bounding box center [184, 221] width 251 height 20
click at [132, 16] on link "Dashboard" at bounding box center [122, 14] width 36 height 10
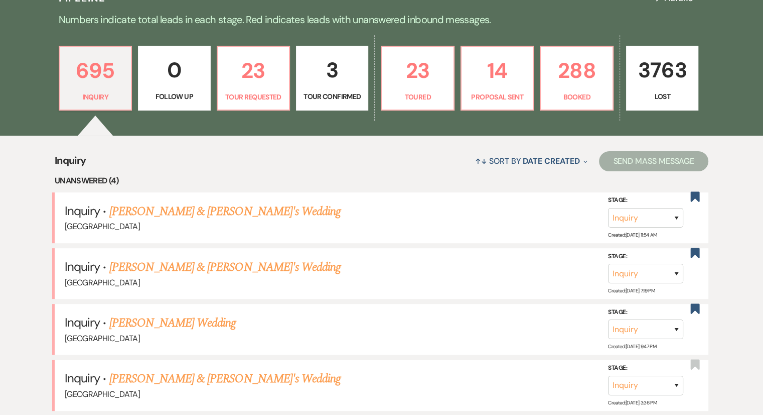
scroll to position [251, 0]
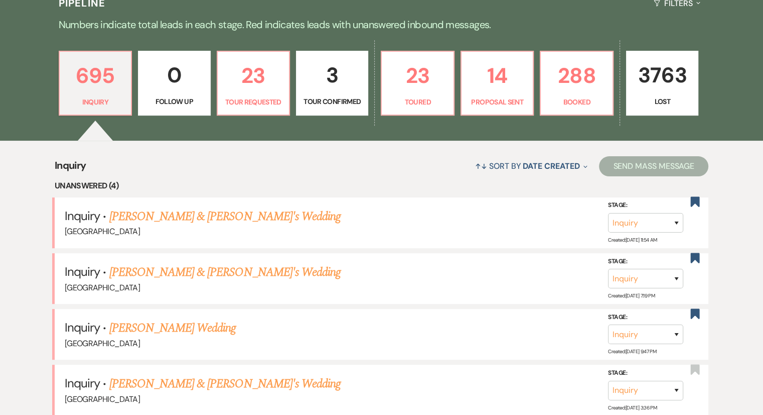
click at [356, 178] on div "↑↓ Sort By Date Created Expand Send Mass Message" at bounding box center [397, 166] width 623 height 27
click at [419, 97] on p "Toured" at bounding box center [417, 101] width 59 height 11
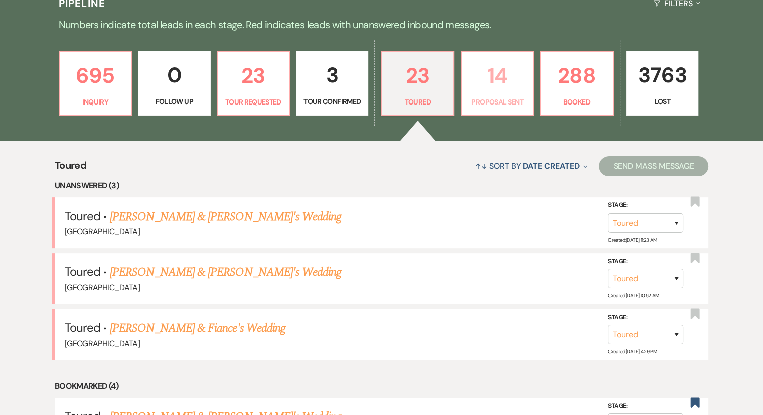
click at [486, 103] on p "Proposal Sent" at bounding box center [497, 101] width 59 height 11
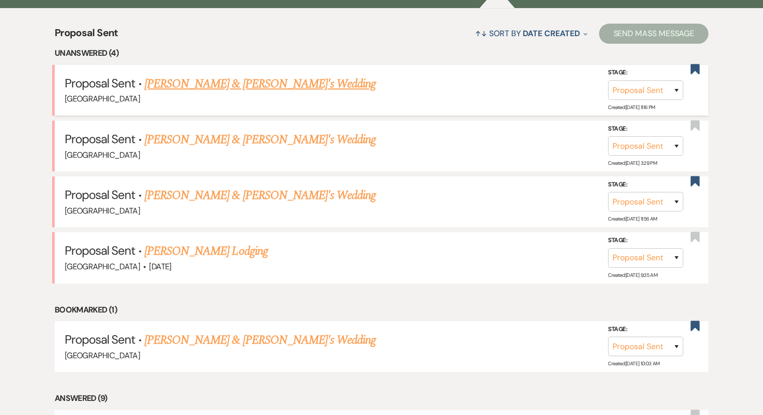
scroll to position [401, 0]
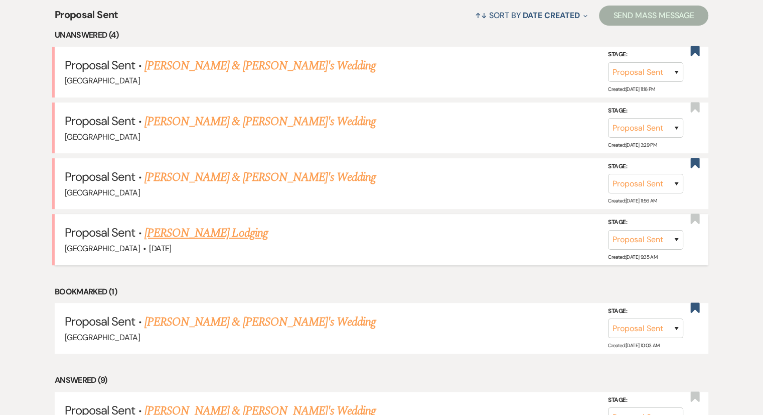
click at [215, 231] on link "Courtney Marshall's Lodging" at bounding box center [206, 233] width 123 height 18
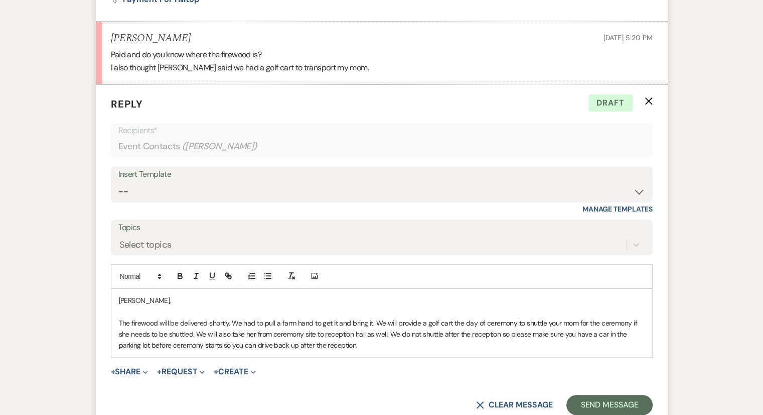
scroll to position [518, 0]
click at [373, 346] on p "The firewood will be delivered shortly. We had to pull a farm hand to get it an…" at bounding box center [382, 334] width 526 height 34
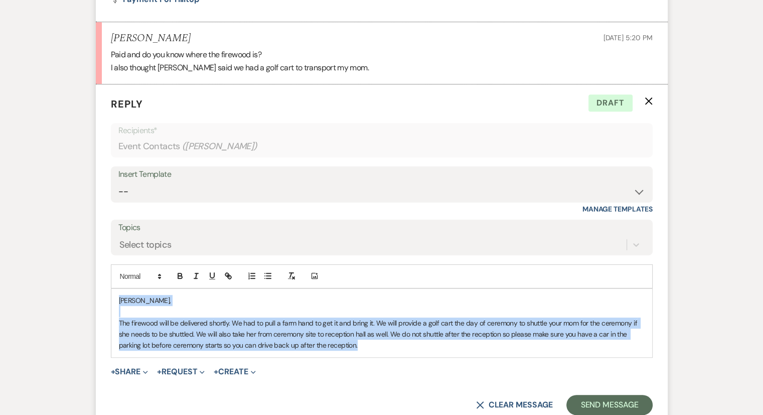
drag, startPoint x: 373, startPoint y: 346, endPoint x: 118, endPoint y: 291, distance: 260.8
click at [118, 291] on div "Courtney, The firewood will be delivered shortly. We had to pull a farm hand to…" at bounding box center [381, 323] width 541 height 68
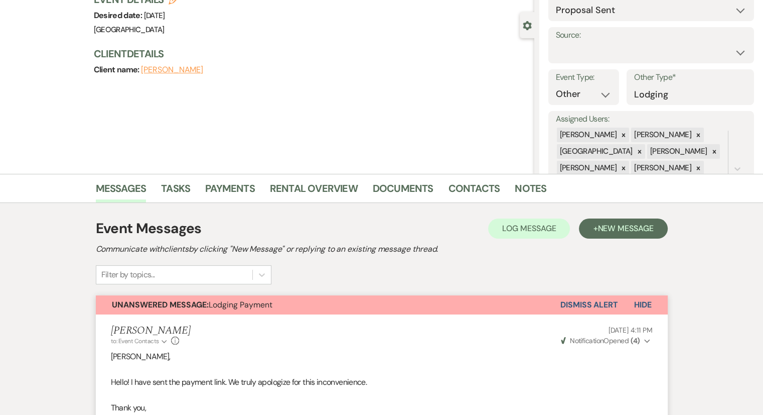
scroll to position [16, 0]
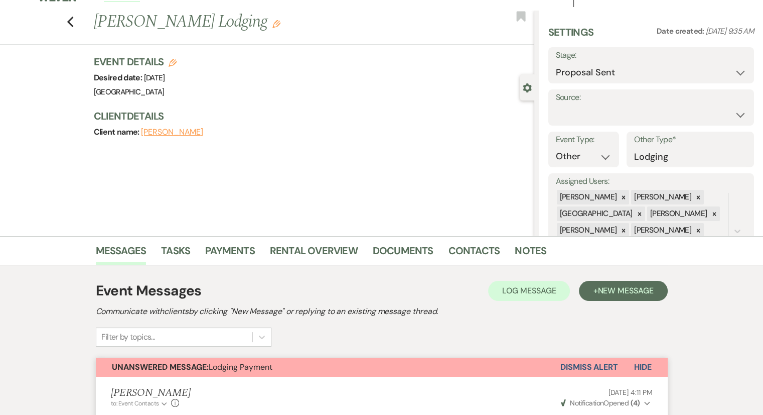
click at [588, 369] on button "Dismiss Alert" at bounding box center [590, 366] width 58 height 19
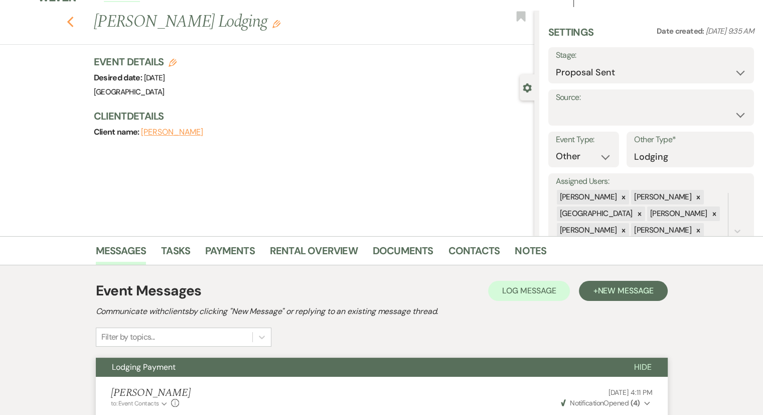
click at [71, 24] on icon "Previous" at bounding box center [71, 22] width 8 height 12
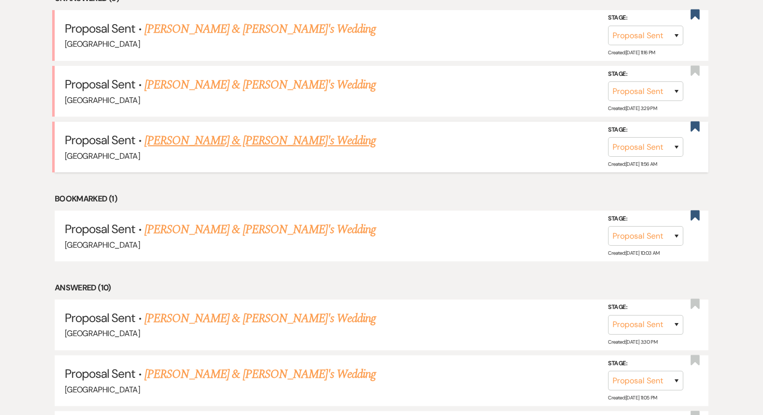
scroll to position [502, 0]
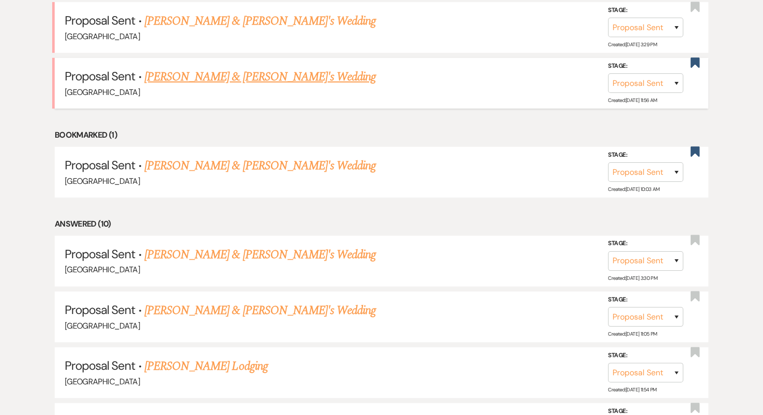
click at [237, 78] on link "Abigail Dillard & Fiance's Wedding" at bounding box center [261, 77] width 232 height 18
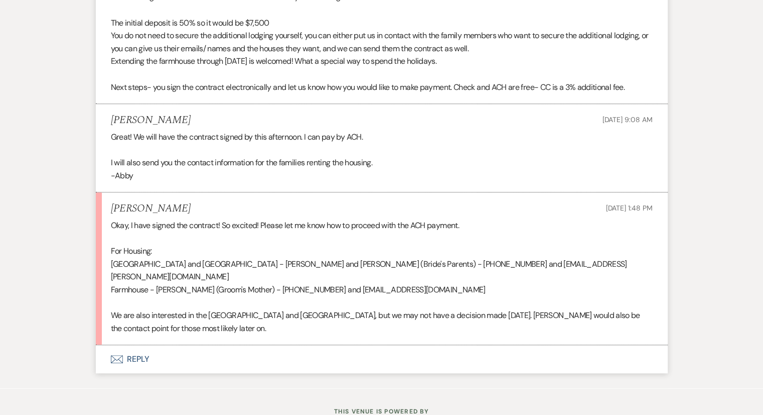
scroll to position [4254, 0]
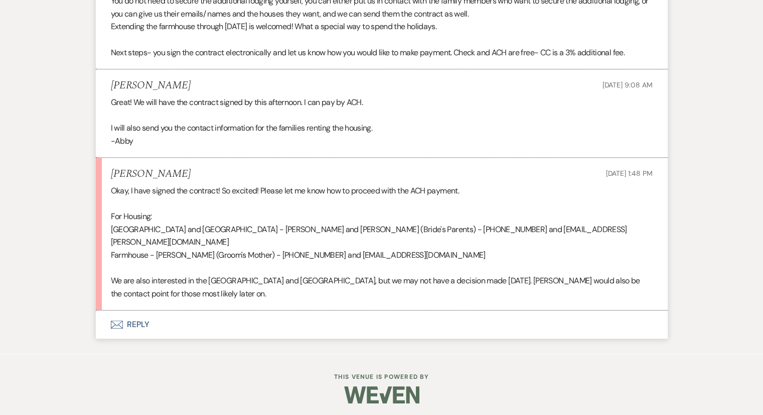
click at [260, 298] on li "Abigail Dillard Aug 06, 2025, 1:48 PM Okay, I have signed the contract! So exci…" at bounding box center [382, 234] width 572 height 153
click at [238, 291] on p "We are also interested in the Mountain House and Ridgeline House, but we may no…" at bounding box center [382, 287] width 542 height 26
click at [233, 285] on p "We are also interested in the Mountain House and Ridgeline House, but we may no…" at bounding box center [382, 287] width 542 height 26
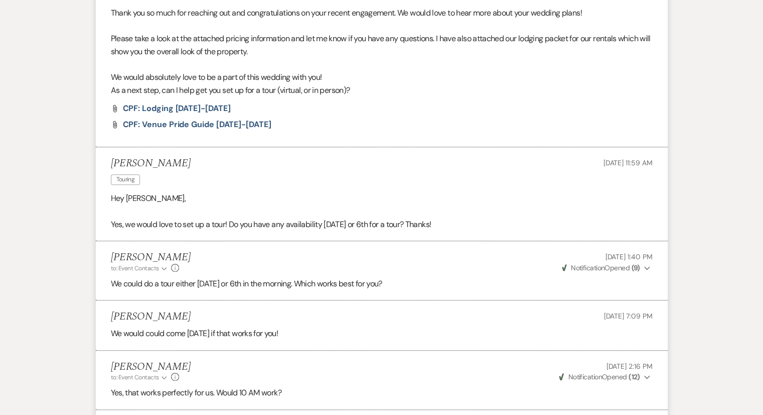
scroll to position [0, 0]
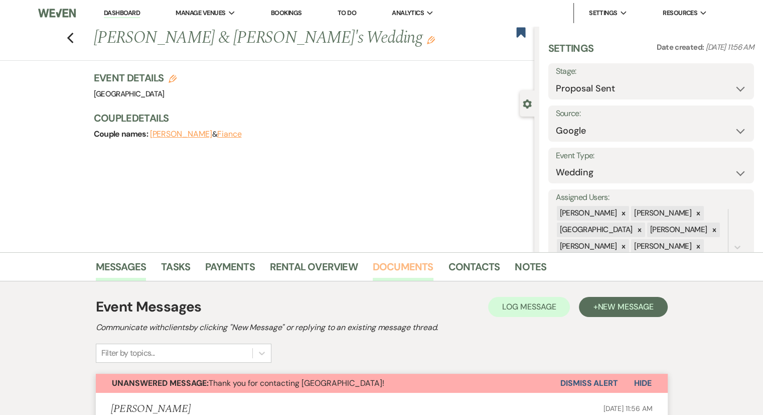
click at [396, 264] on link "Documents" at bounding box center [403, 269] width 61 height 22
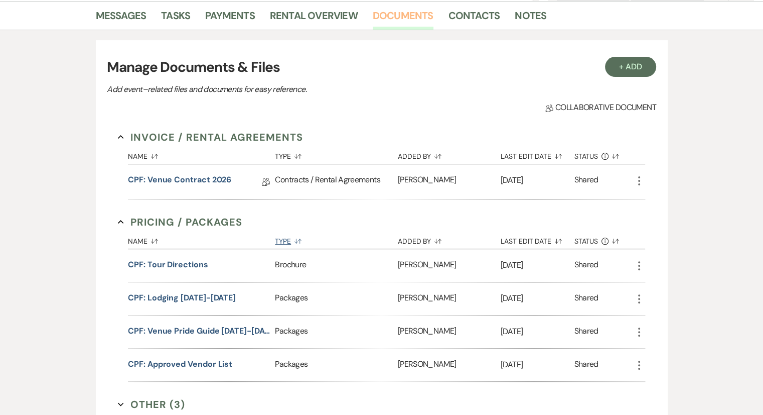
scroll to position [301, 0]
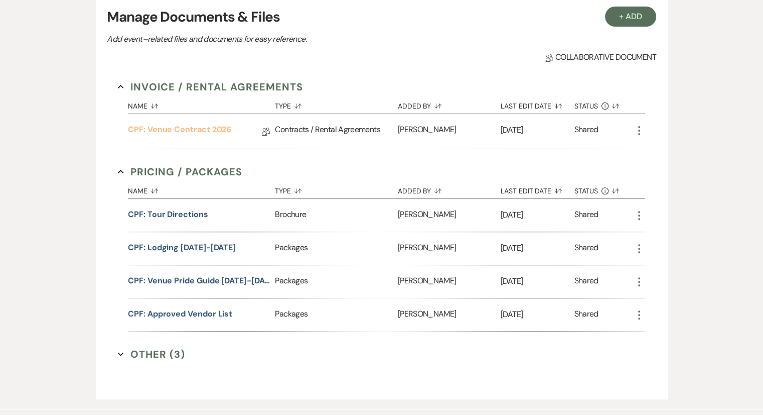
click at [207, 129] on link "CPF: Venue Contract 2026" at bounding box center [179, 131] width 103 height 16
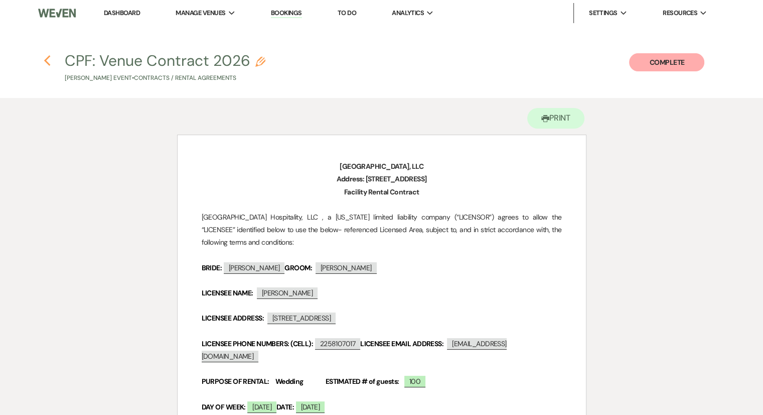
click at [50, 64] on icon "Previous" at bounding box center [48, 61] width 8 height 12
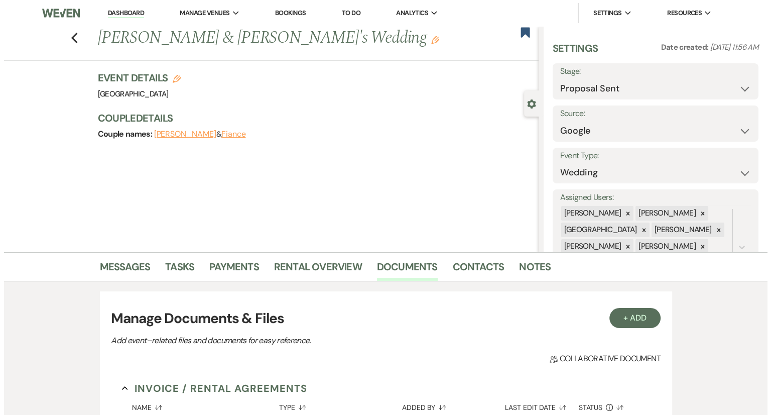
scroll to position [301, 0]
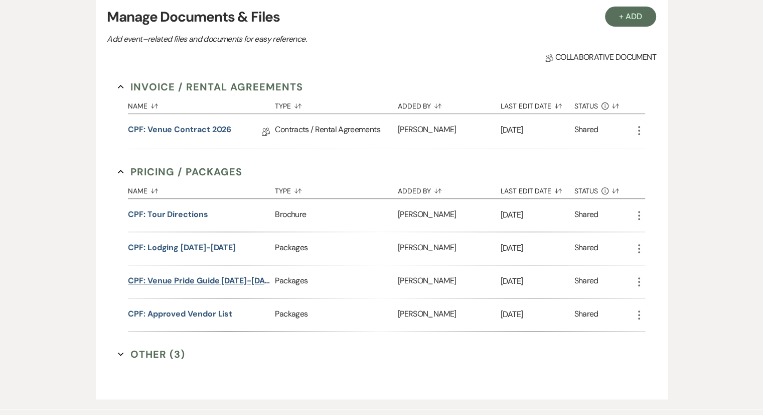
click at [237, 279] on button "CPF: Venue Pride Guide 2025-2026" at bounding box center [199, 281] width 143 height 12
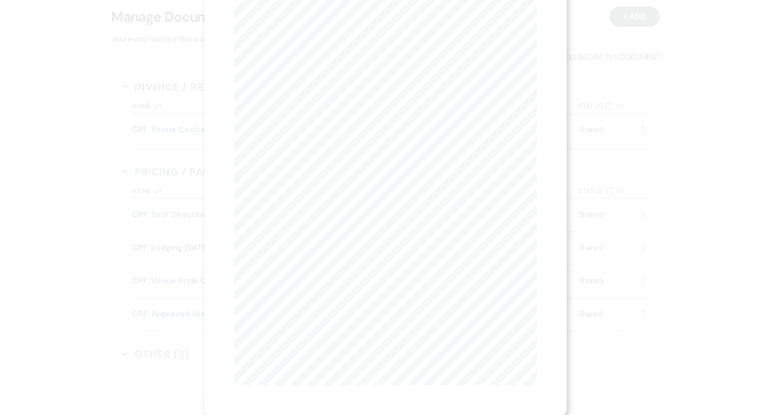
scroll to position [0, 0]
click at [333, 37] on button "Next Next" at bounding box center [333, 37] width 26 height 8
click at [331, 39] on button "Next Next" at bounding box center [333, 37] width 26 height 8
click at [285, 36] on button "Previous Previous" at bounding box center [282, 37] width 44 height 8
click at [533, 26] on use "button" at bounding box center [532, 27] width 8 height 8
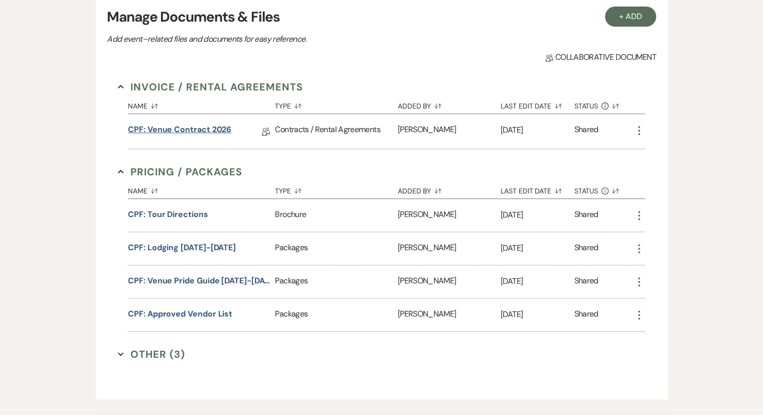
click at [211, 128] on link "CPF: Venue Contract 2026" at bounding box center [179, 131] width 103 height 16
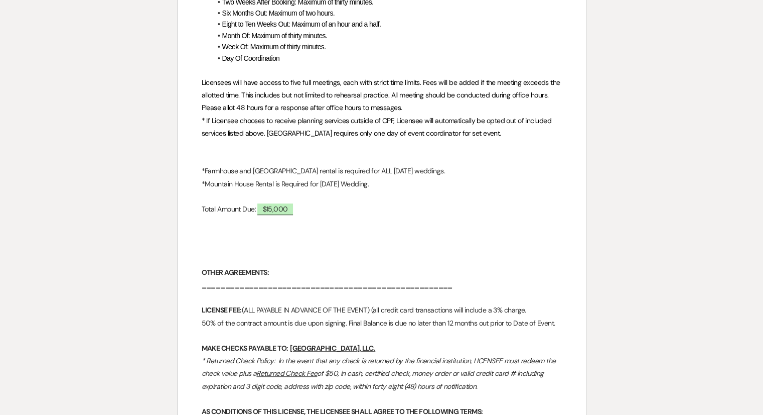
scroll to position [508, 0]
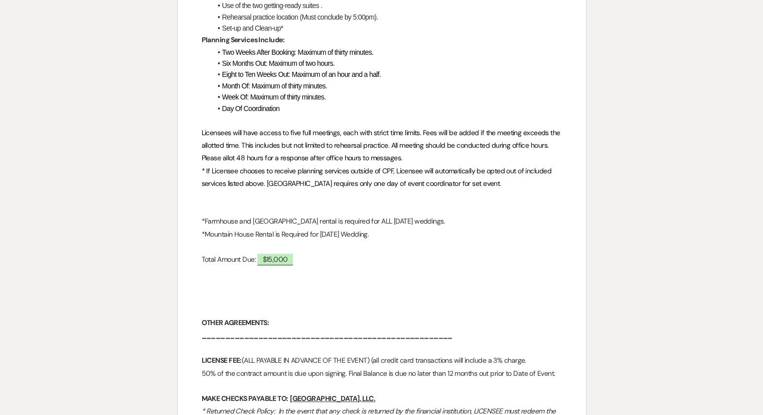
click at [406, 278] on p at bounding box center [382, 284] width 360 height 13
click at [205, 291] on p at bounding box center [382, 297] width 360 height 13
click at [245, 291] on p at bounding box center [382, 297] width 360 height 13
click at [228, 291] on p at bounding box center [382, 297] width 360 height 13
click at [230, 291] on p at bounding box center [382, 297] width 360 height 13
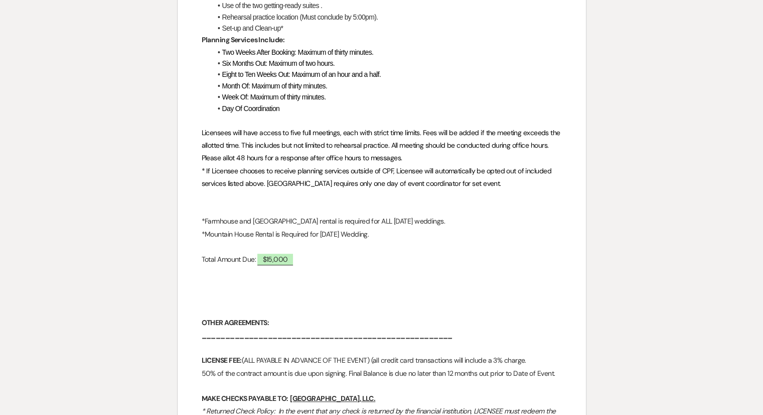
click at [230, 291] on p at bounding box center [382, 297] width 360 height 13
click at [335, 304] on p at bounding box center [382, 310] width 360 height 13
click at [320, 253] on p "Total Amount Due: ﻿ $15,000 ﻿" at bounding box center [382, 259] width 360 height 13
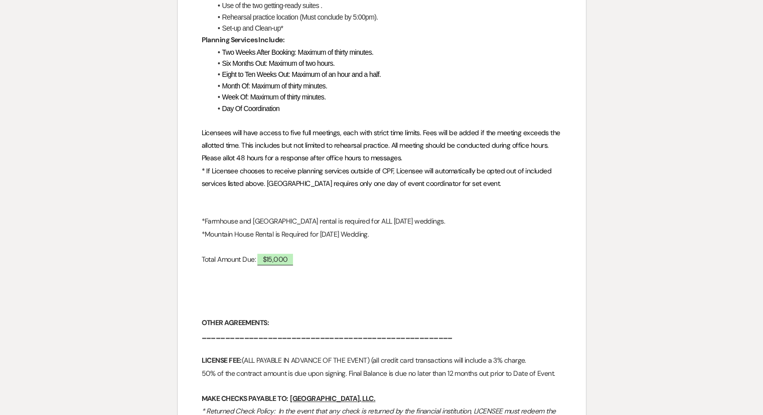
scroll to position [308, 0]
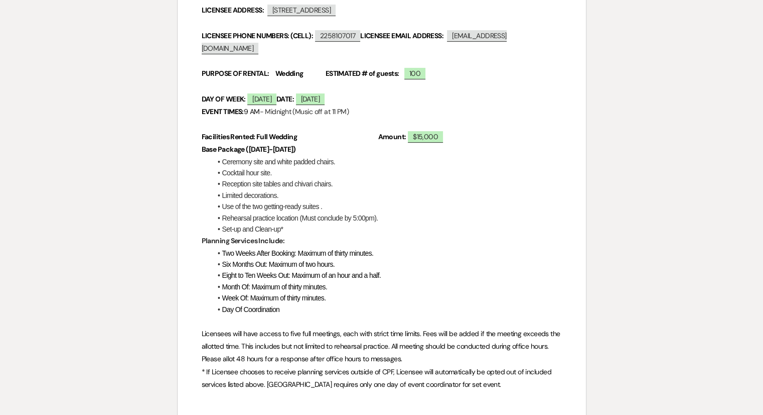
drag, startPoint x: 500, startPoint y: 292, endPoint x: 504, endPoint y: 282, distance: 10.8
click at [501, 288] on ul "Two Weeks After Booking: Maximum of thirty minutes. Six Months Out: Maximum of …" at bounding box center [387, 280] width 350 height 67
click at [504, 292] on li "Week Of: Maximum of thirty minutes." at bounding box center [387, 297] width 350 height 11
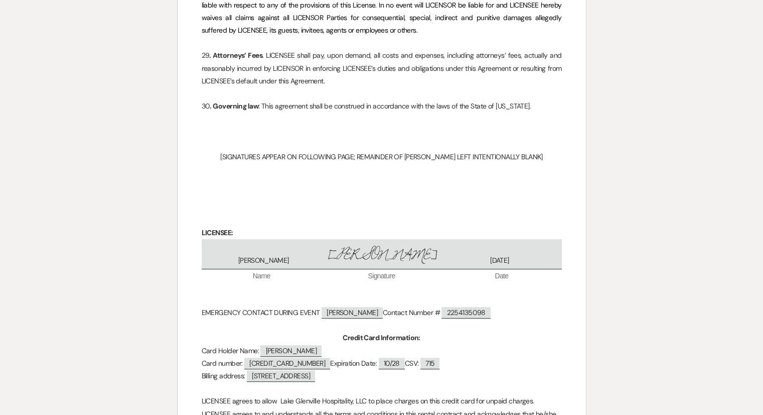
scroll to position [4252, 0]
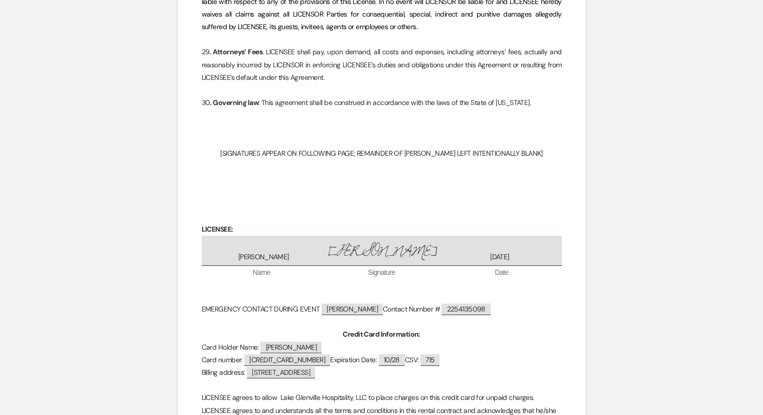
click at [211, 303] on p "EMERGENCY CONTACT DURING EVENT ﻿ Robert Dillard ﻿ Contact Number # ﻿ 2254135098…" at bounding box center [382, 309] width 360 height 13
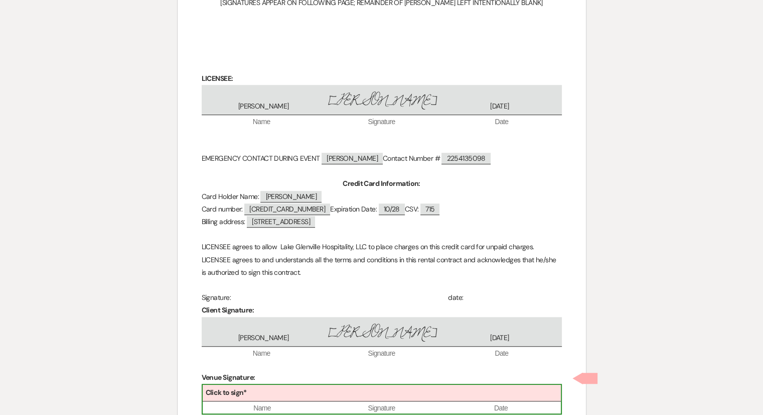
scroll to position [4547, 0]
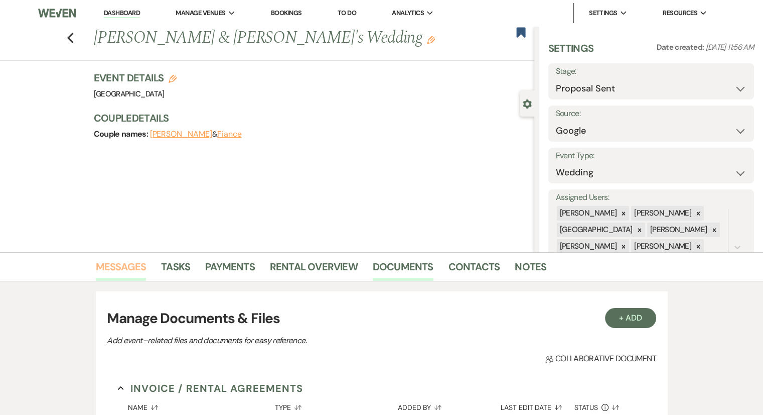
click at [132, 268] on link "Messages" at bounding box center [121, 269] width 51 height 22
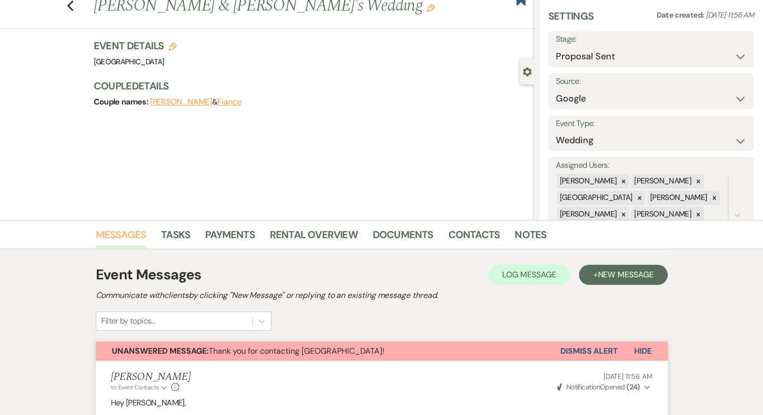
scroll to position [50, 0]
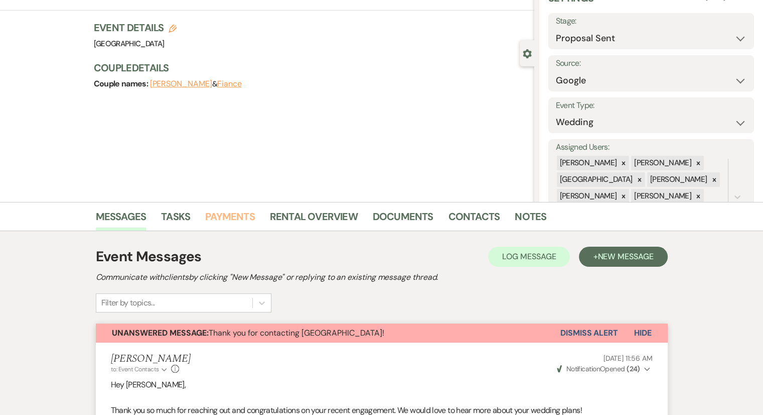
click at [243, 213] on link "Payments" at bounding box center [230, 219] width 50 height 22
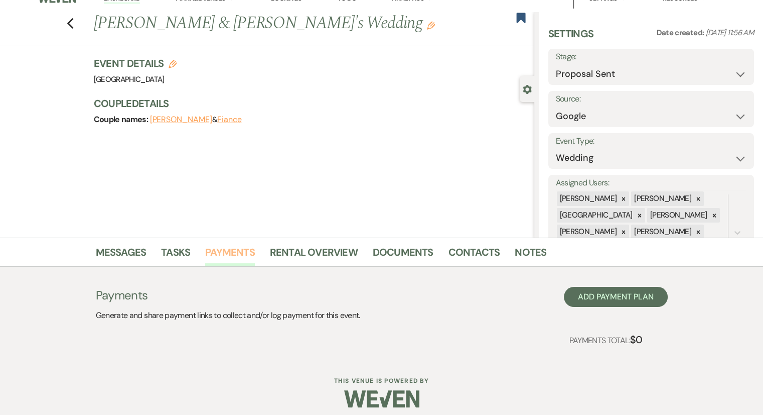
scroll to position [22, 0]
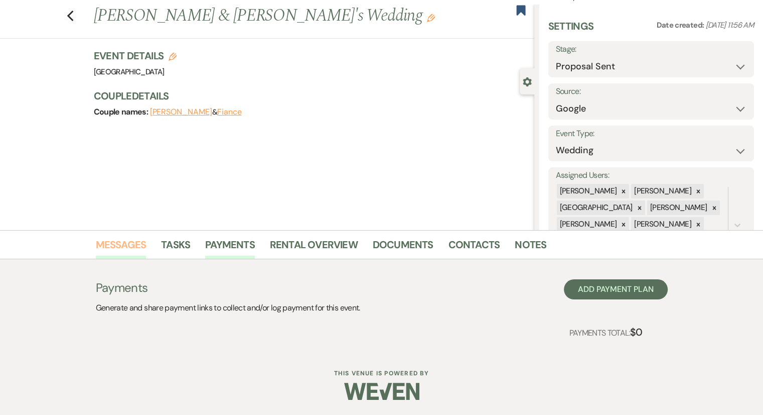
click at [138, 247] on link "Messages" at bounding box center [121, 247] width 51 height 22
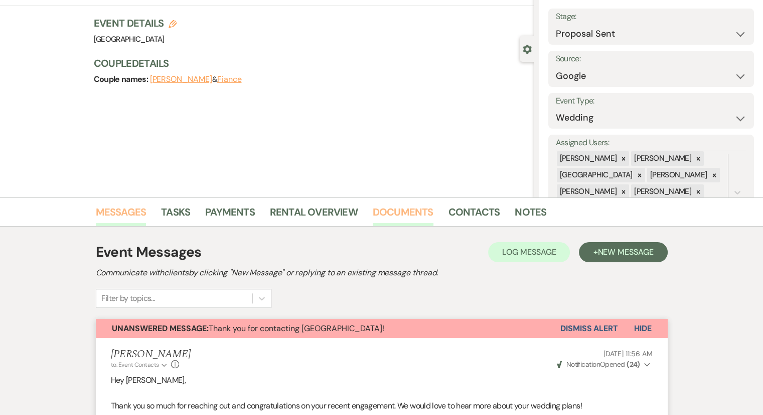
scroll to position [72, 0]
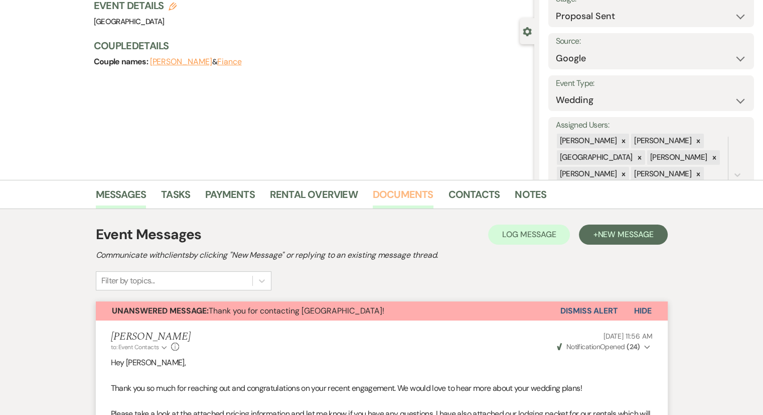
click at [417, 189] on link "Documents" at bounding box center [403, 197] width 61 height 22
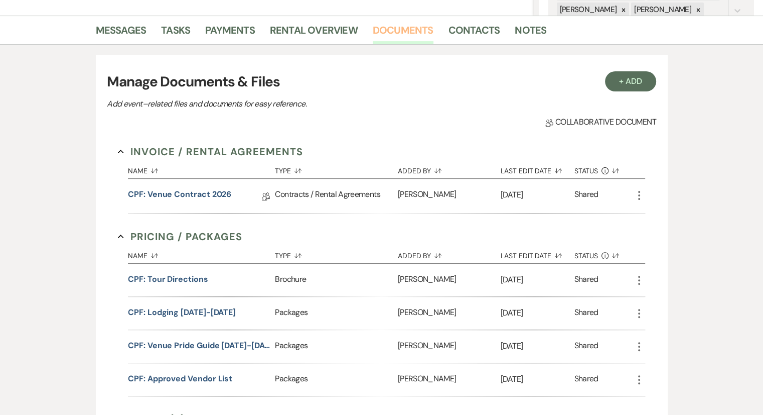
scroll to position [157, 0]
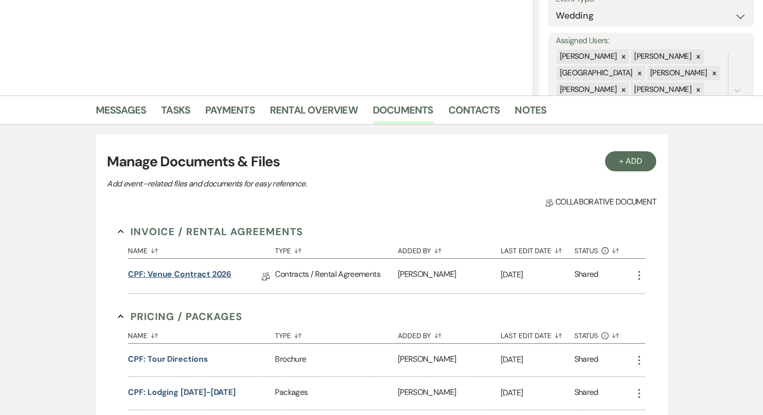
click at [189, 271] on link "CPF: Venue Contract 2026" at bounding box center [179, 276] width 103 height 16
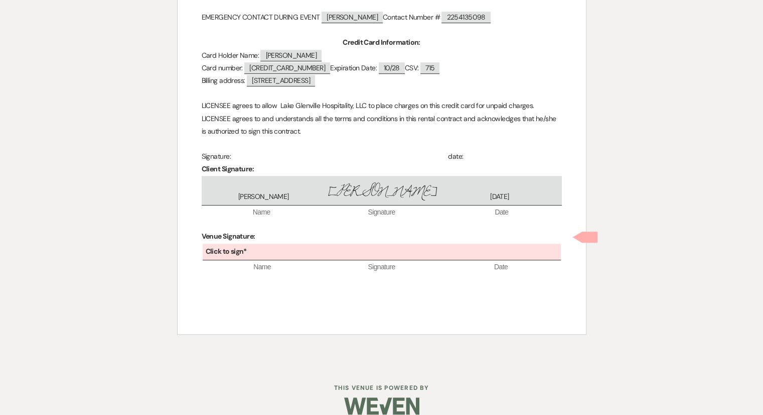
scroll to position [4547, 0]
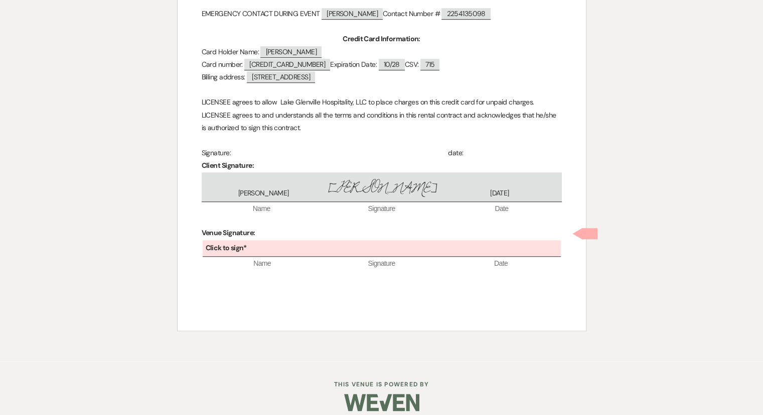
click at [207, 402] on div at bounding box center [382, 401] width 514 height 47
drag, startPoint x: 241, startPoint y: 356, endPoint x: 243, endPoint y: 351, distance: 6.1
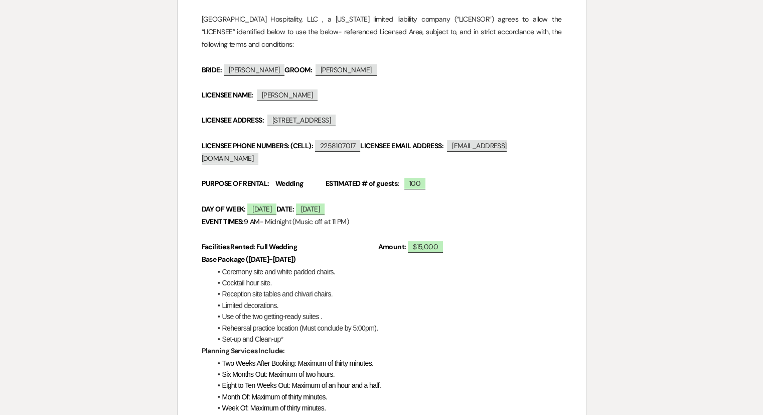
scroll to position [181, 0]
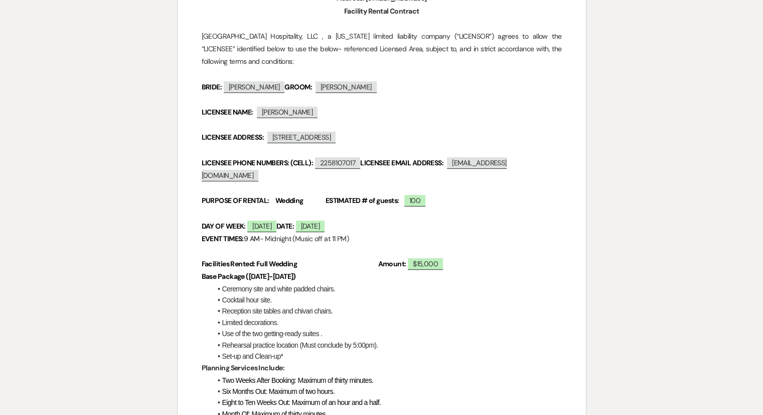
click at [461, 350] on li "Set-up and Clean-up*" at bounding box center [387, 355] width 350 height 11
click at [462, 350] on li "Set-up and Clean-up*" at bounding box center [387, 355] width 350 height 11
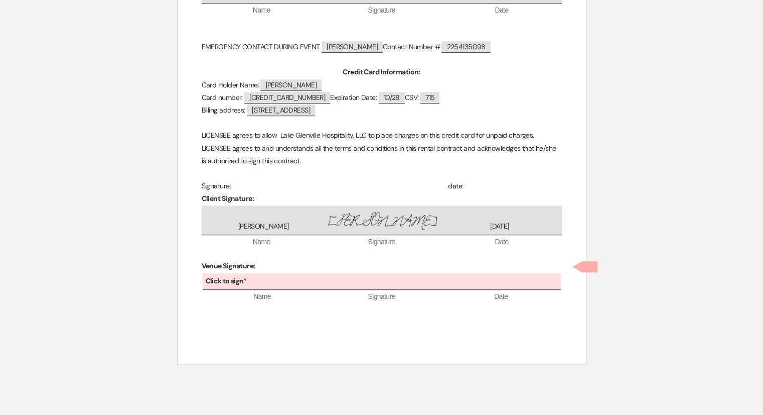
scroll to position [4547, 0]
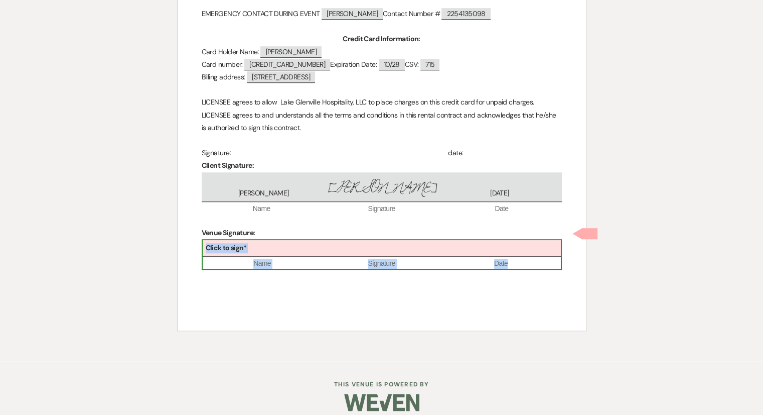
click at [279, 240] on div "Click to sign*" at bounding box center [382, 248] width 358 height 17
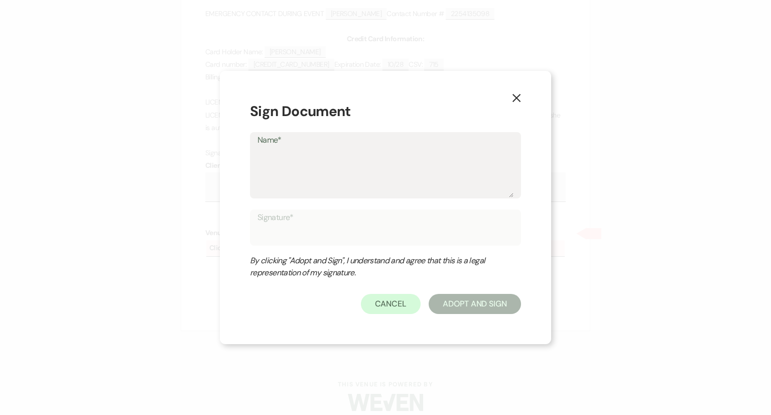
click at [281, 153] on textarea "Name*" at bounding box center [385, 172] width 256 height 50
click at [487, 307] on button "Adopt And Sign" at bounding box center [475, 304] width 92 height 20
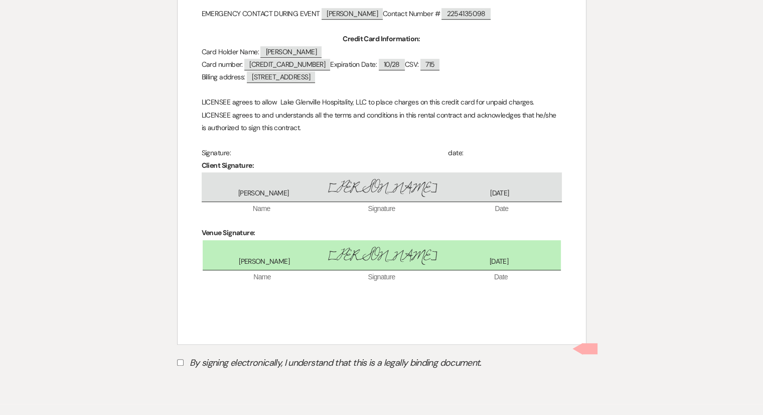
scroll to position [4589, 0]
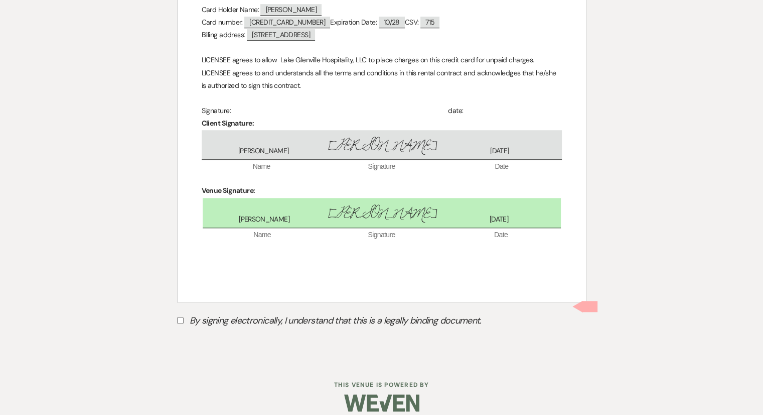
click at [179, 317] on input "By signing electronically, I understand that this is a legally binding document." at bounding box center [180, 320] width 7 height 7
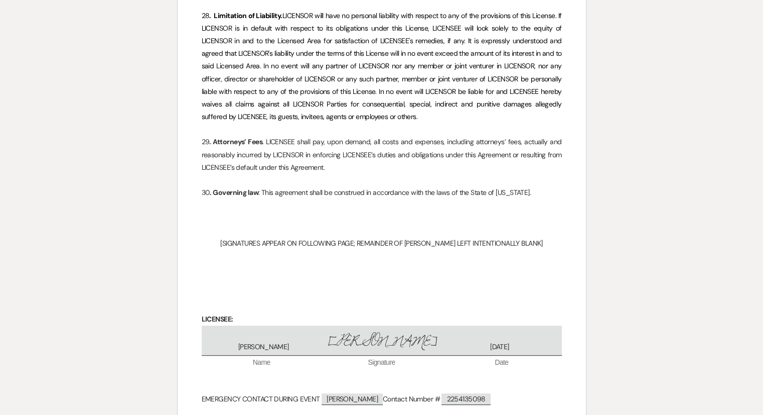
scroll to position [4612, 0]
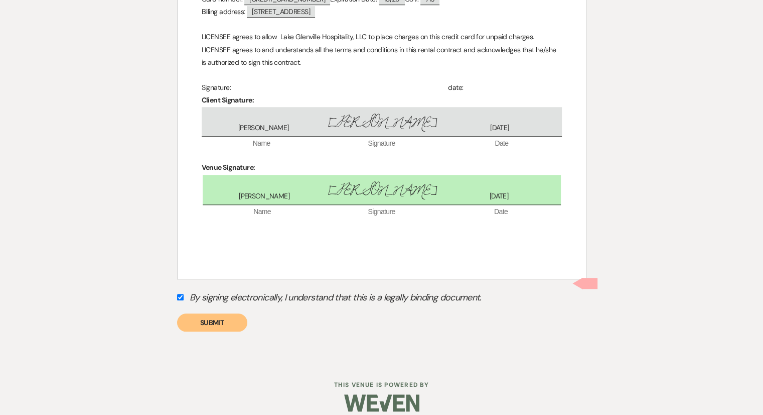
click at [215, 315] on button "Submit" at bounding box center [212, 322] width 70 height 18
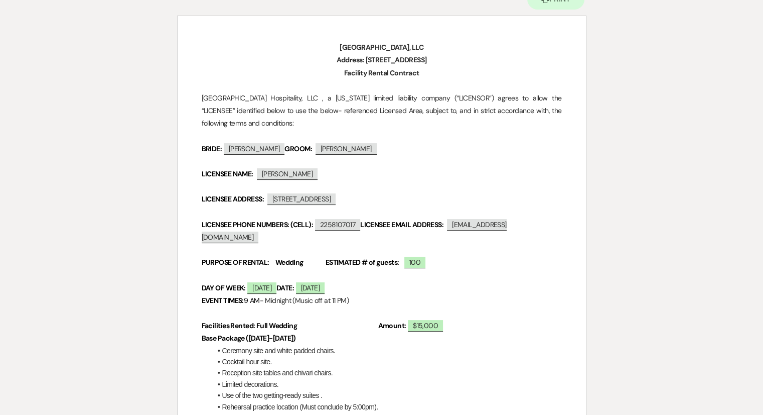
scroll to position [0, 0]
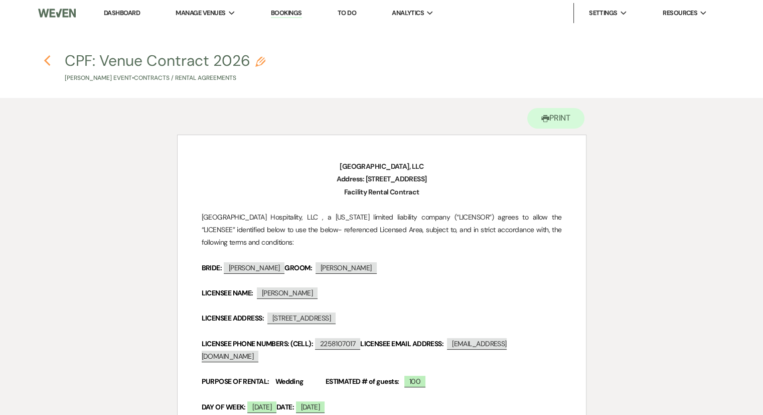
click at [47, 65] on icon "Previous" at bounding box center [48, 61] width 8 height 12
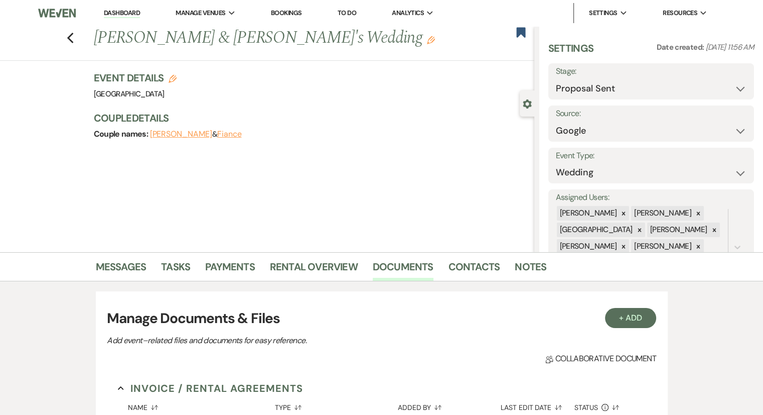
scroll to position [157, 0]
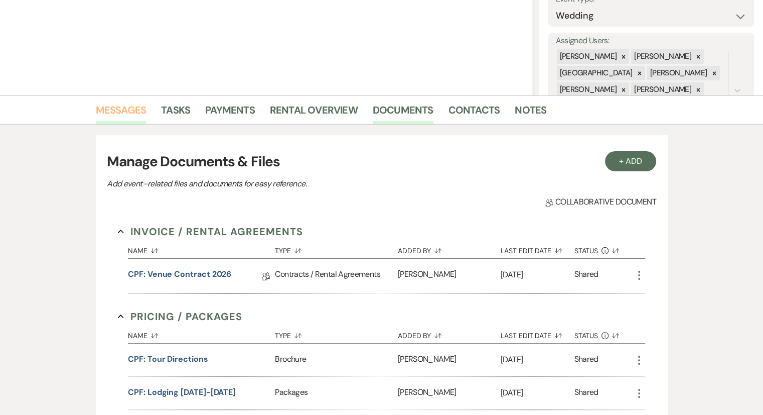
click at [115, 108] on link "Messages" at bounding box center [121, 113] width 51 height 22
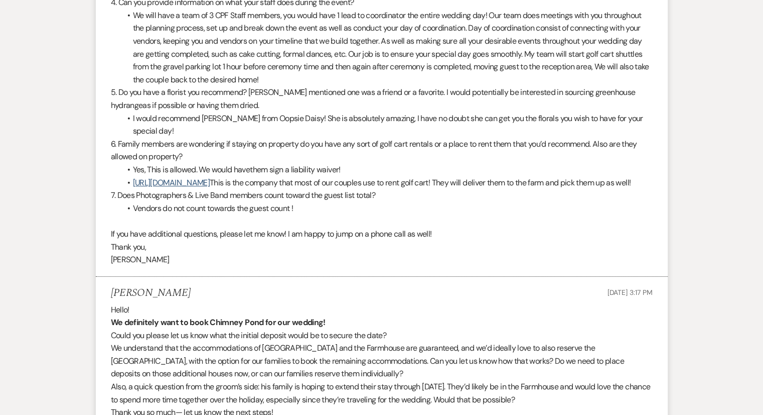
scroll to position [4071, 0]
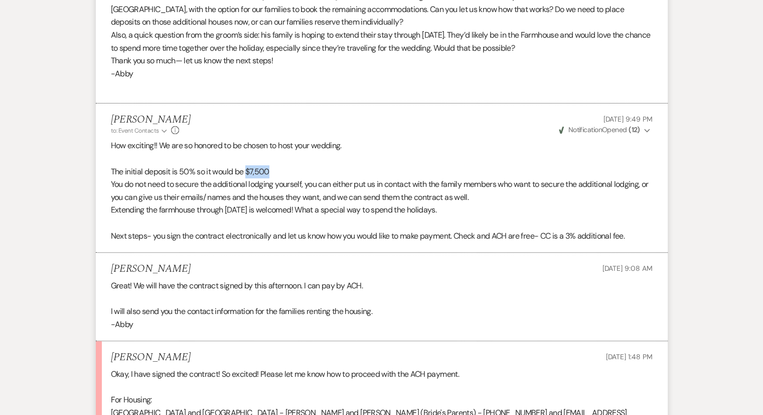
drag, startPoint x: 274, startPoint y: 181, endPoint x: 248, endPoint y: 181, distance: 26.1
click at [248, 178] on p "The initial deposit is 50% so it would be $7,500" at bounding box center [382, 171] width 542 height 13
copy p "$7,500"
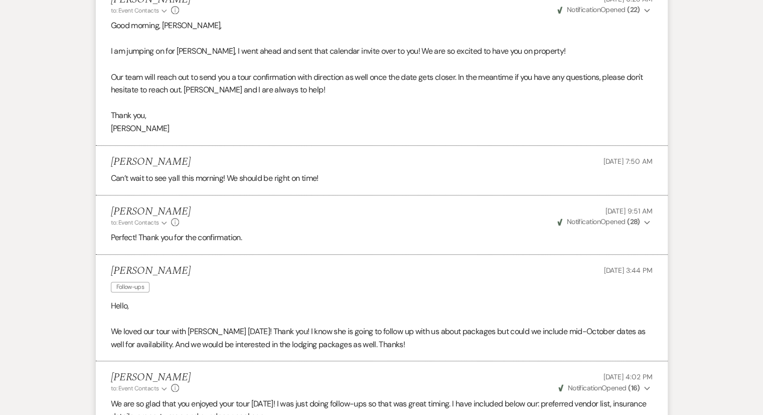
scroll to position [0, 0]
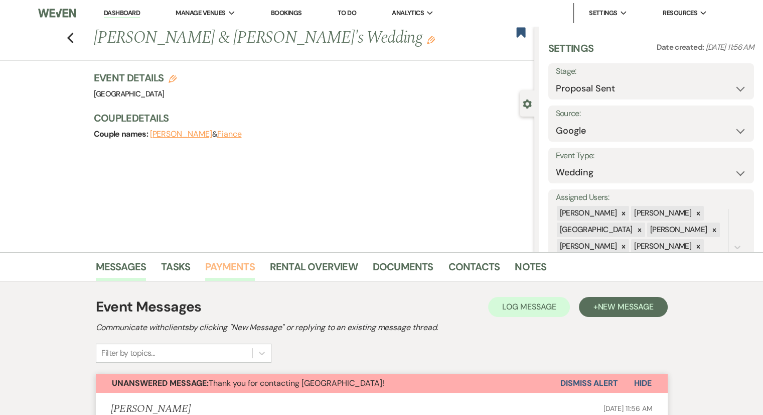
click at [228, 267] on link "Payments" at bounding box center [230, 269] width 50 height 22
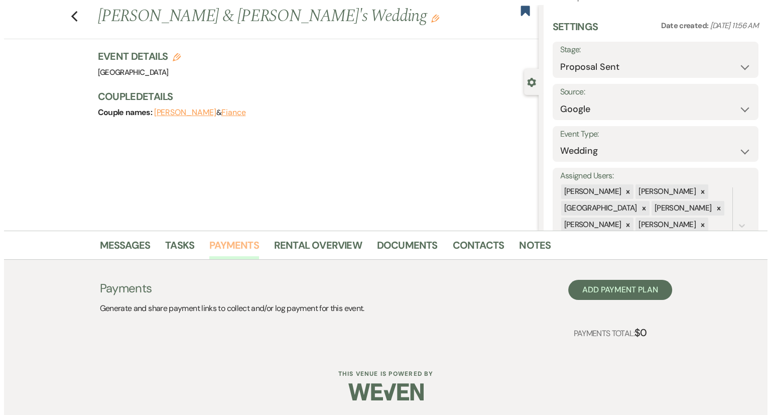
scroll to position [22, 0]
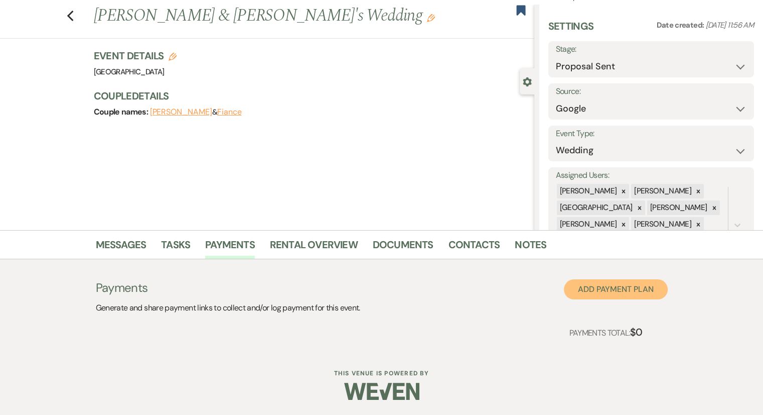
click at [608, 293] on button "Add Payment Plan" at bounding box center [616, 289] width 104 height 20
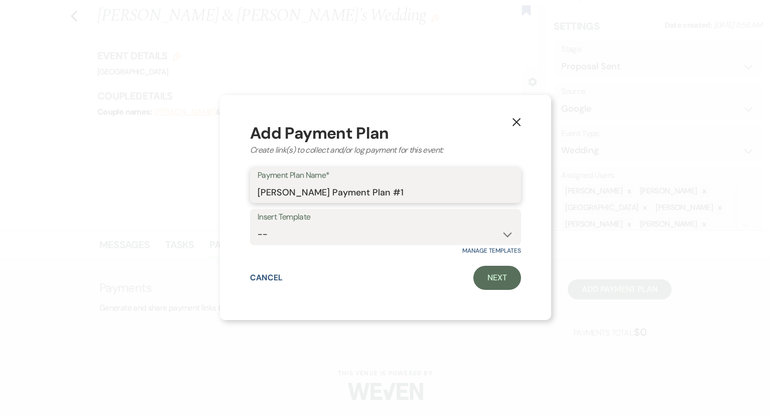
click at [428, 193] on input "Abigail Dillard's Payment Plan #1" at bounding box center [385, 192] width 256 height 20
drag, startPoint x: 426, startPoint y: 193, endPoint x: 252, endPoint y: 189, distance: 174.2
click at [252, 189] on div "Payment Plan Name* Abigail Dillard's Payment Plan #1" at bounding box center [385, 185] width 271 height 36
click at [480, 253] on link "Manage Templates" at bounding box center [491, 250] width 59 height 8
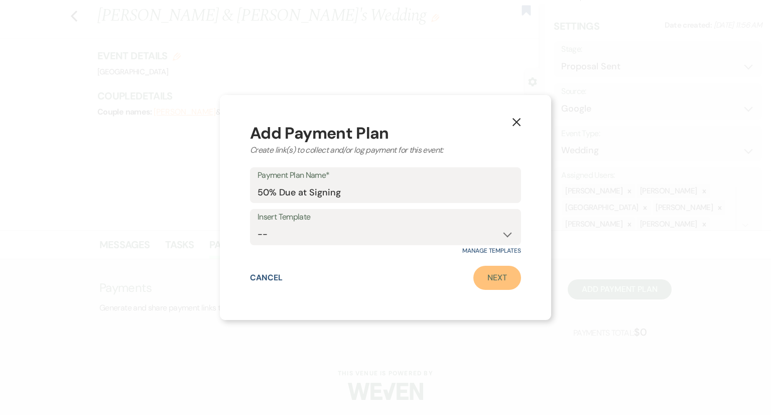
click at [506, 286] on link "Next" at bounding box center [497, 277] width 48 height 24
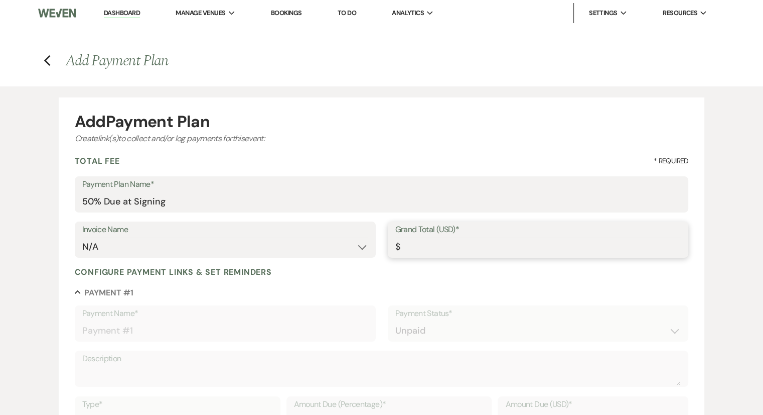
paste input "7500"
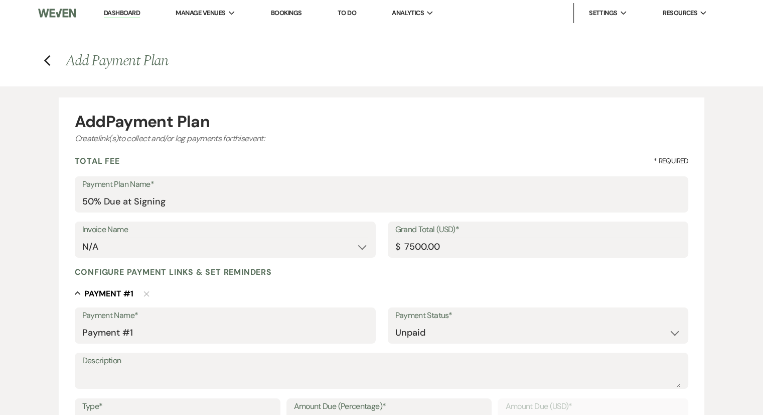
click at [151, 334] on input "Payment #1" at bounding box center [225, 333] width 286 height 20
drag, startPoint x: 177, startPoint y: 204, endPoint x: 81, endPoint y: 205, distance: 95.9
click at [81, 205] on div "Payment Plan Name* 50% Due at Signing" at bounding box center [382, 194] width 614 height 36
drag, startPoint x: 124, startPoint y: 337, endPoint x: 76, endPoint y: 332, distance: 48.4
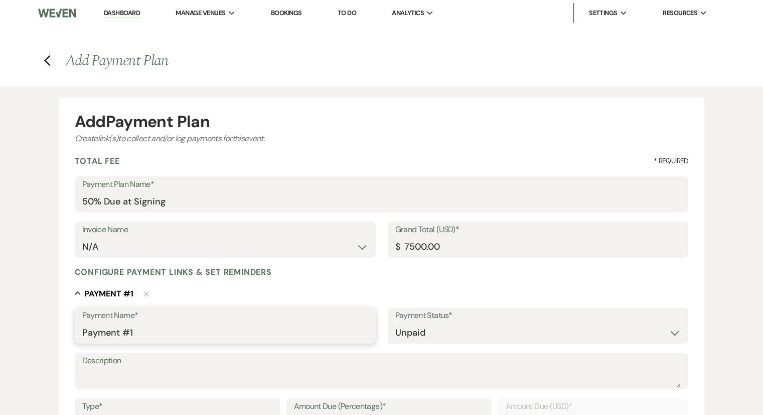
click at [76, 332] on div "Payment Name* Payment #1" at bounding box center [225, 325] width 301 height 36
paste input "50% Due at Signing"
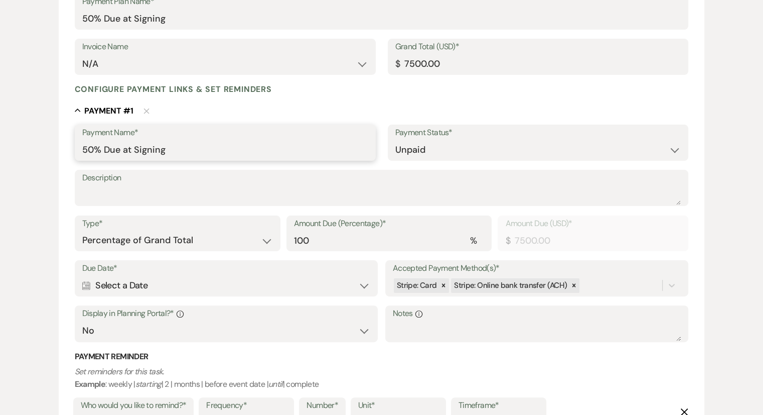
scroll to position [201, 0]
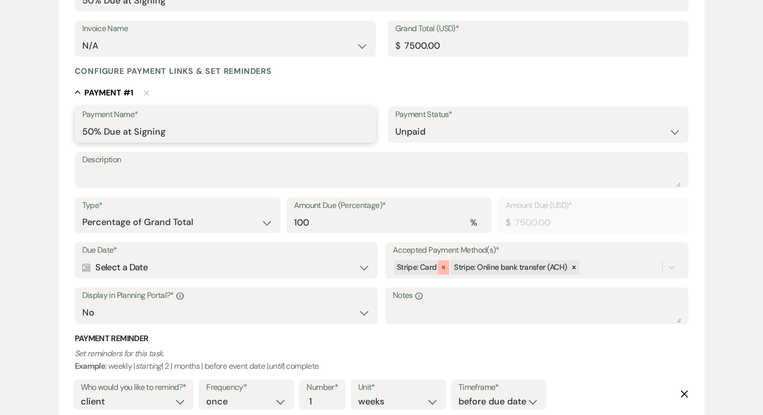
click at [445, 269] on icon at bounding box center [443, 266] width 7 height 7
click at [107, 265] on div "Calendar Select a Date Expand" at bounding box center [226, 267] width 289 height 20
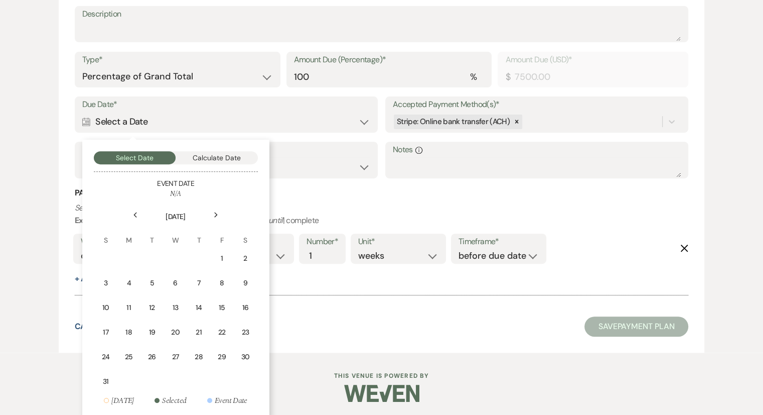
scroll to position [348, 0]
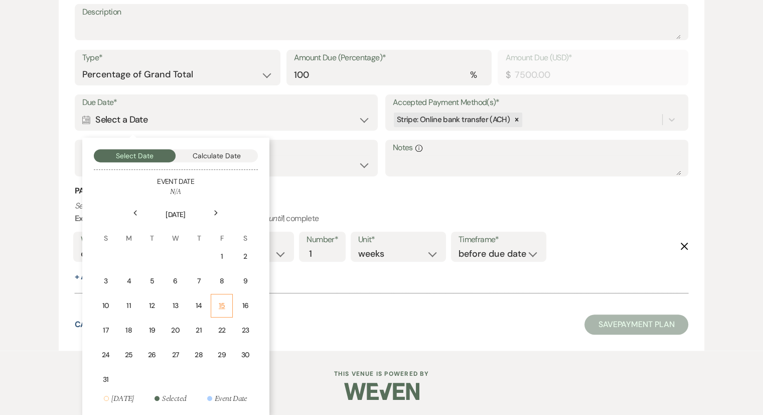
click at [221, 301] on div "15" at bounding box center [221, 305] width 9 height 11
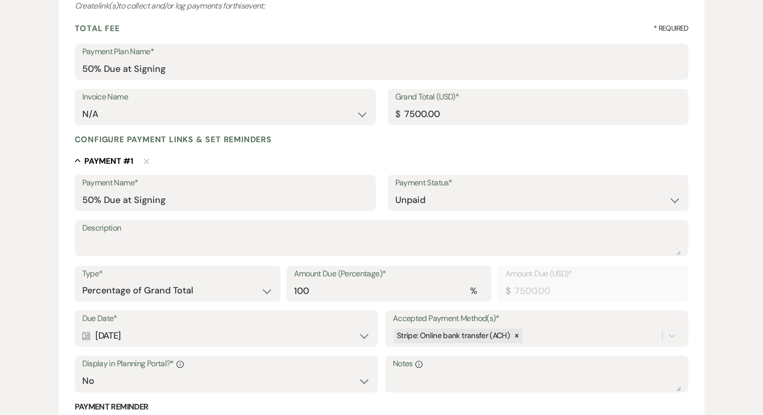
scroll to position [151, 0]
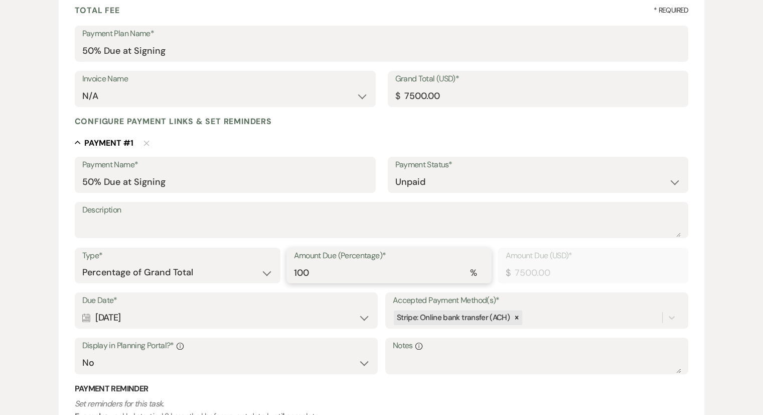
click at [336, 278] on input "100" at bounding box center [389, 272] width 191 height 20
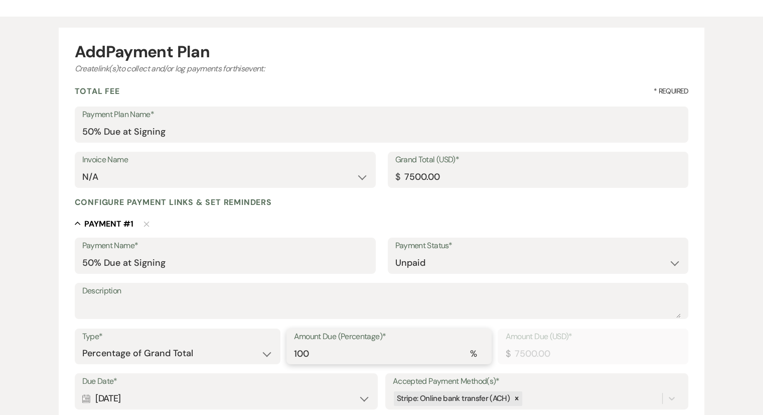
scroll to position [0, 0]
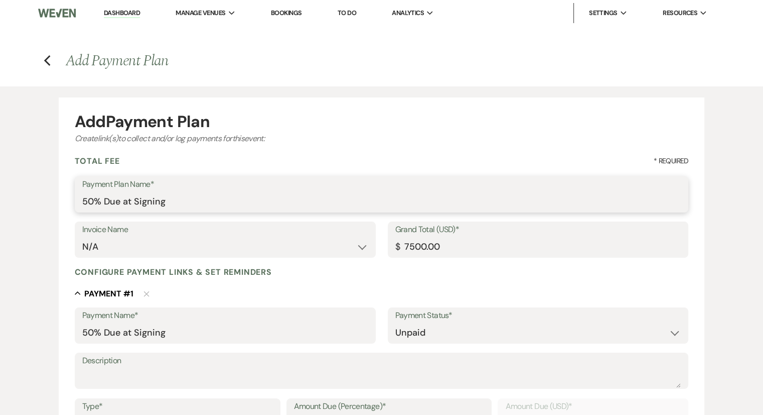
drag, startPoint x: 180, startPoint y: 203, endPoint x: 81, endPoint y: 209, distance: 98.5
click at [81, 209] on div "Payment Plan Name* 50% Due at Signing" at bounding box center [382, 194] width 614 height 36
click at [289, 293] on div "Collapse Payment # 1 Delete" at bounding box center [382, 293] width 614 height 12
drag, startPoint x: 176, startPoint y: 203, endPoint x: 79, endPoint y: 204, distance: 96.9
click at [79, 204] on div "Payment Plan Name* 50% Due at Signing" at bounding box center [382, 194] width 614 height 36
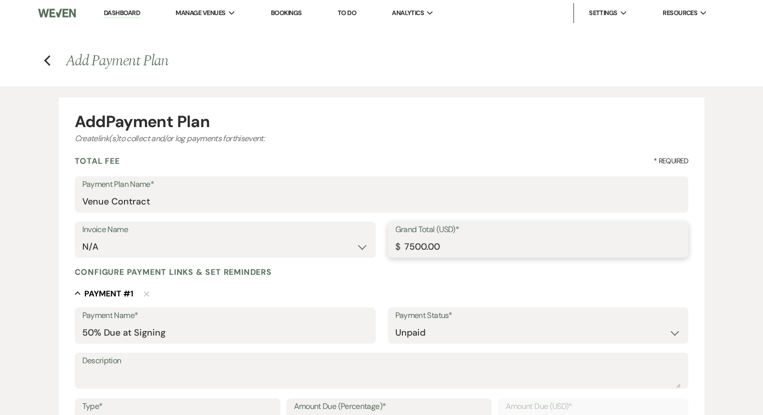
drag, startPoint x: 455, startPoint y: 246, endPoint x: 404, endPoint y: 242, distance: 51.3
click at [404, 242] on input "7500.00" at bounding box center [538, 247] width 286 height 20
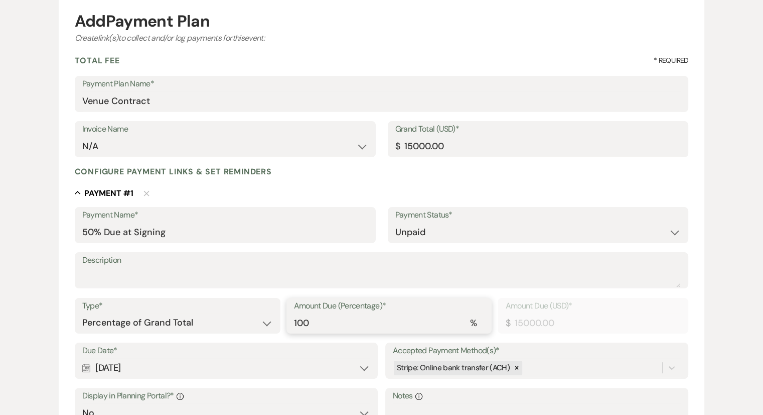
drag, startPoint x: 341, startPoint y: 326, endPoint x: 287, endPoint y: 322, distance: 54.3
click at [287, 322] on div "Amount Due (Percentage)* % 100" at bounding box center [390, 316] width 206 height 36
click at [746, 322] on div "Add Payment Plan Create link(s) to collect and/or log payments for this event: …" at bounding box center [381, 332] width 763 height 693
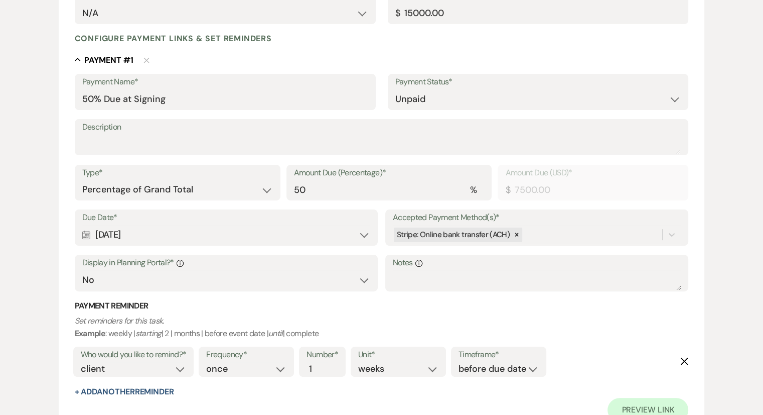
scroll to position [251, 0]
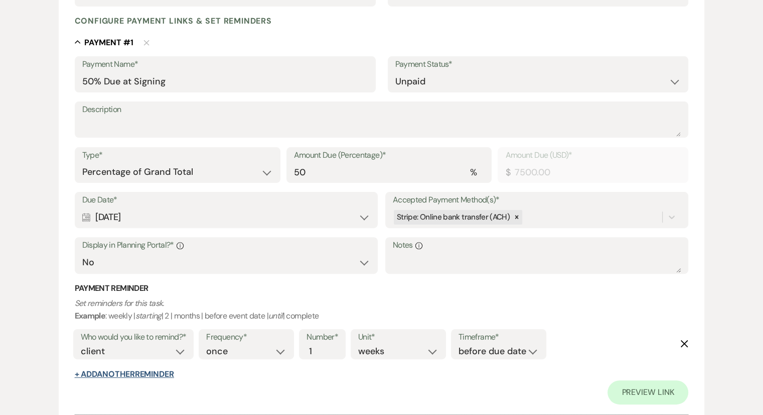
click at [112, 372] on button "+ Add Another Reminder" at bounding box center [124, 374] width 99 height 8
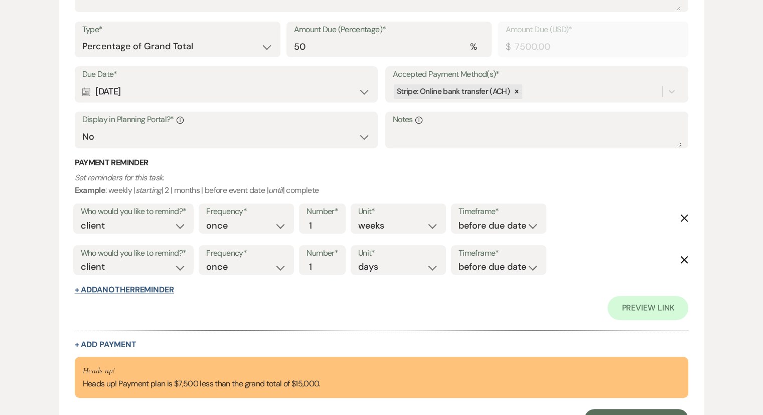
scroll to position [401, 0]
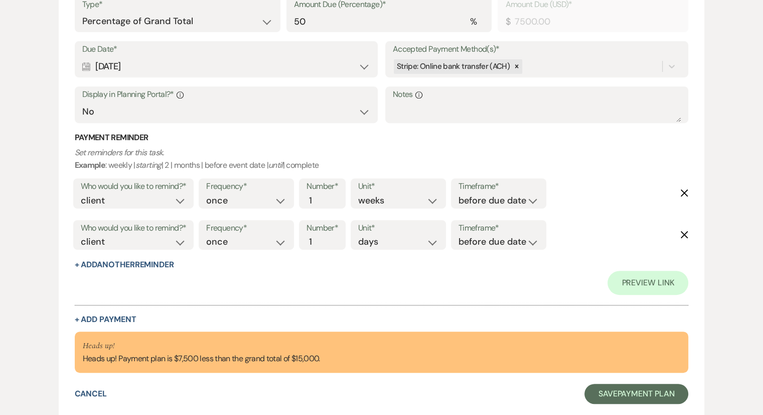
click at [691, 236] on form "Add Payment Plan Create link(s) to collect and/or log payments for this event: …" at bounding box center [382, 58] width 646 height 724
click at [684, 235] on use "button" at bounding box center [685, 234] width 8 height 8
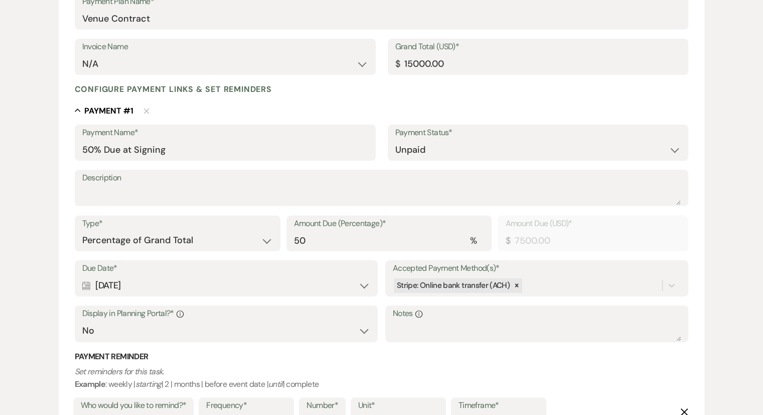
scroll to position [201, 0]
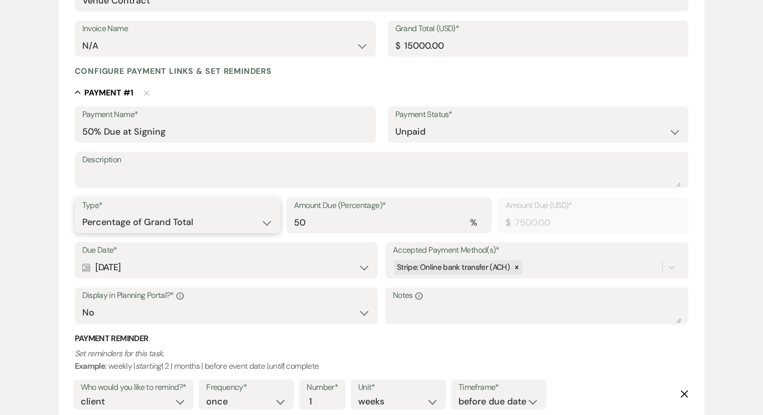
click at [195, 224] on select "Dollar Amount Percentage of Grand Total" at bounding box center [177, 222] width 191 height 20
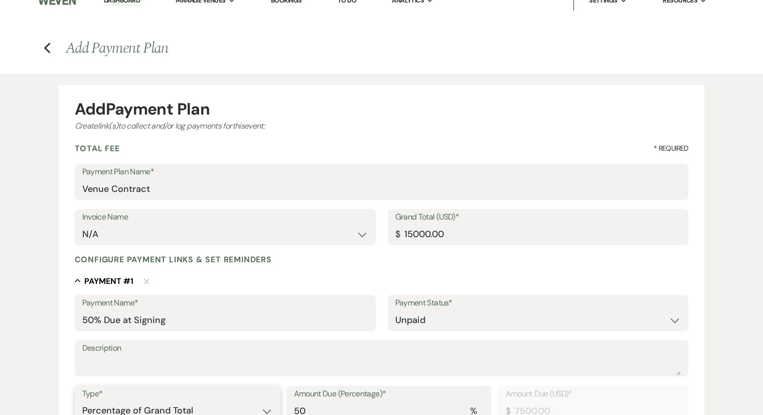
scroll to position [0, 0]
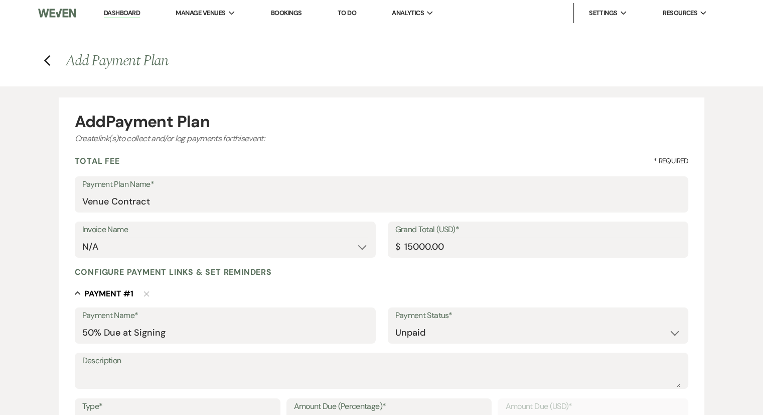
drag, startPoint x: 323, startPoint y: 165, endPoint x: 328, endPoint y: 159, distance: 7.8
click at [326, 162] on div "Total Fee * Required" at bounding box center [382, 161] width 614 height 11
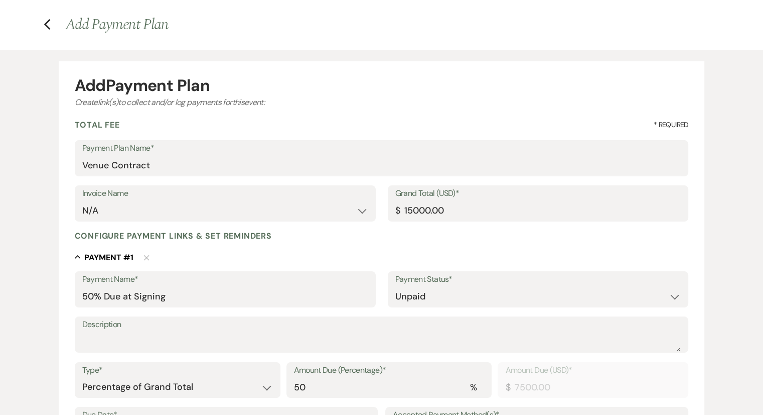
scroll to position [100, 0]
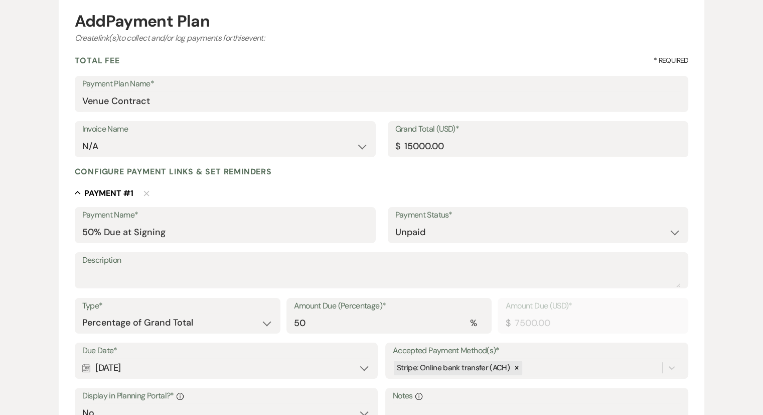
click at [321, 190] on div "Collapse Payment # 1 Delete" at bounding box center [382, 193] width 614 height 12
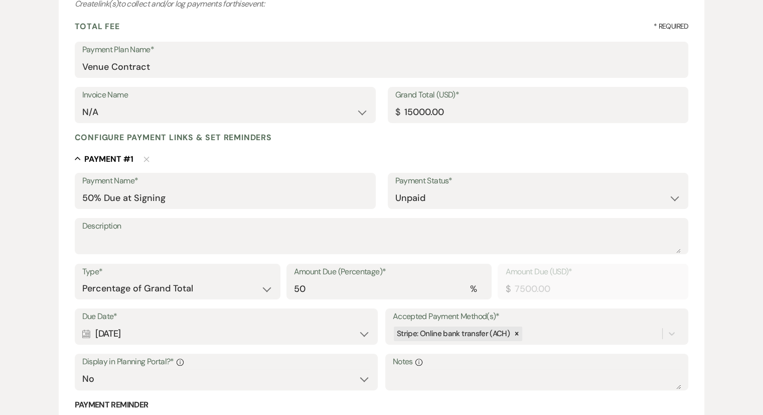
scroll to position [151, 0]
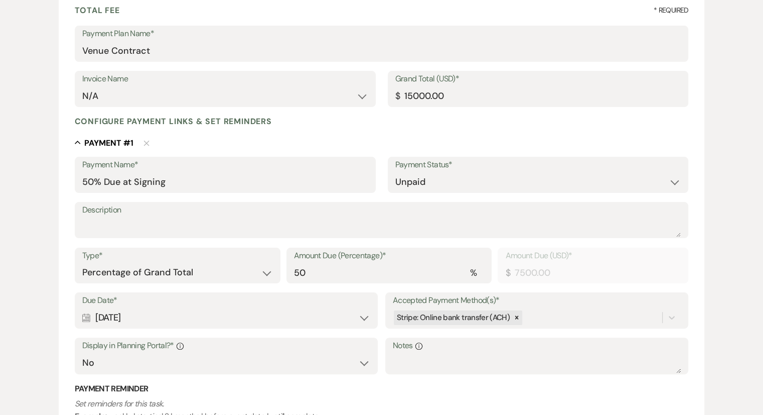
click at [323, 138] on div "Collapse Payment # 1 Delete" at bounding box center [382, 143] width 614 height 12
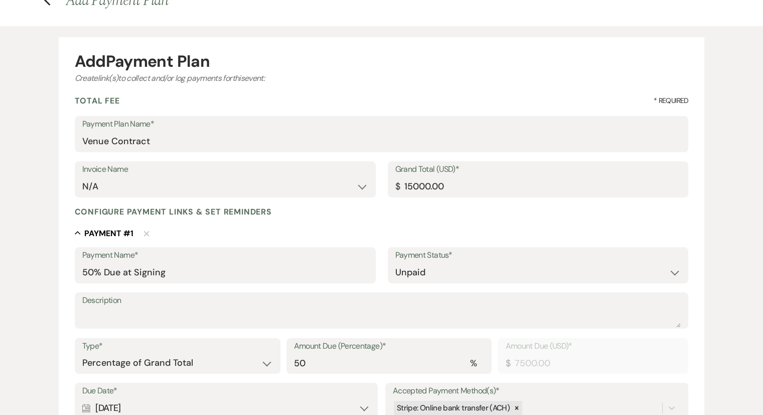
scroll to position [0, 0]
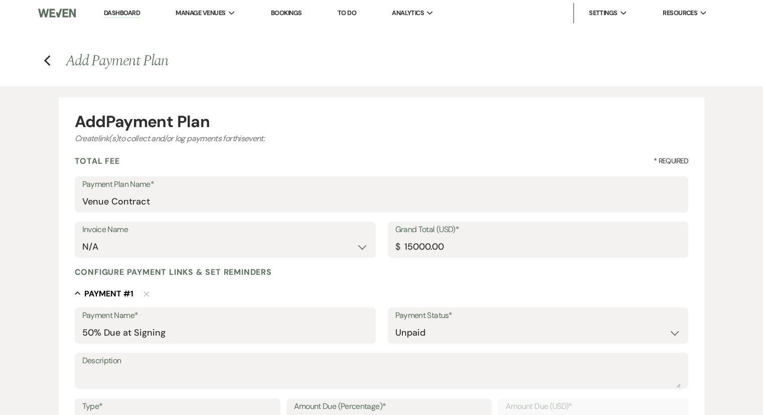
click at [41, 62] on h4 "Previous Add Payment Plan" at bounding box center [382, 60] width 723 height 21
click at [44, 63] on icon "Previous" at bounding box center [48, 61] width 8 height 12
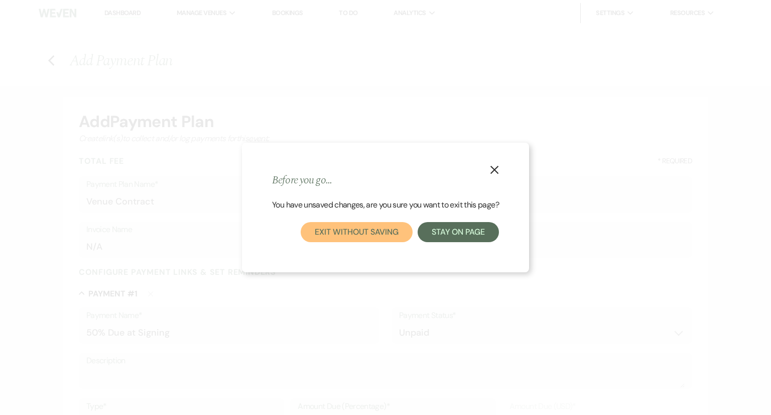
click at [353, 233] on button "Exit without saving" at bounding box center [356, 232] width 111 height 20
